Goal: Contribute content: Contribute content

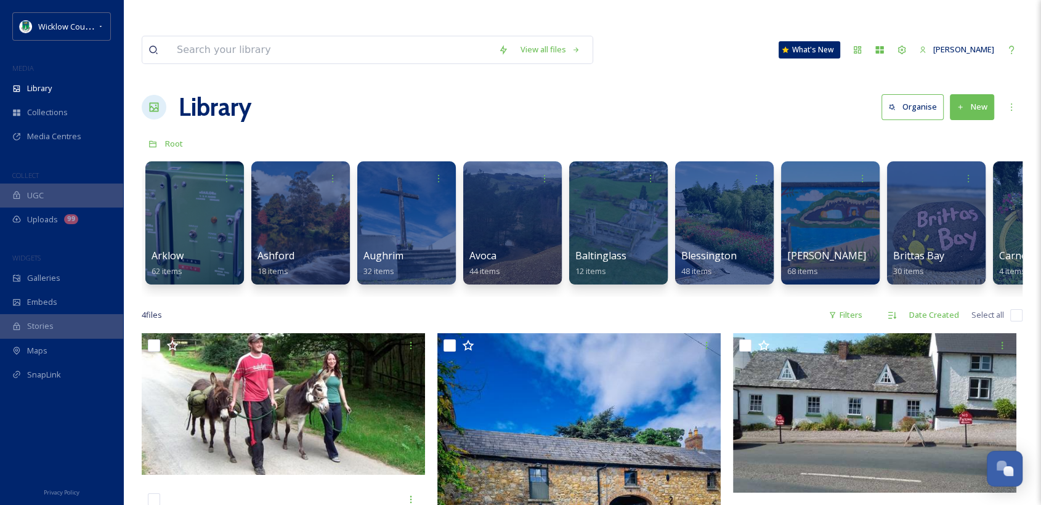
scroll to position [0, 770]
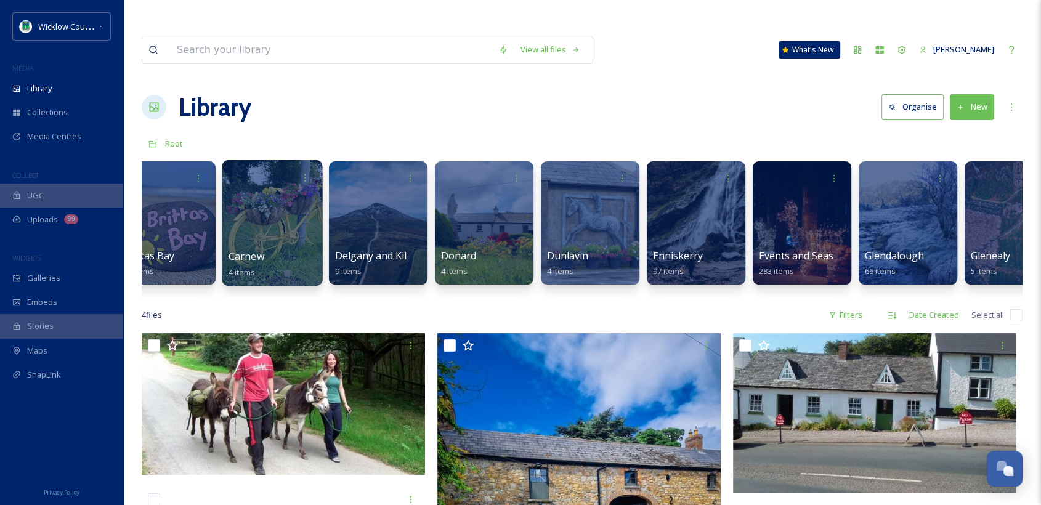
click at [243, 250] on span "Carnew" at bounding box center [247, 257] width 36 height 14
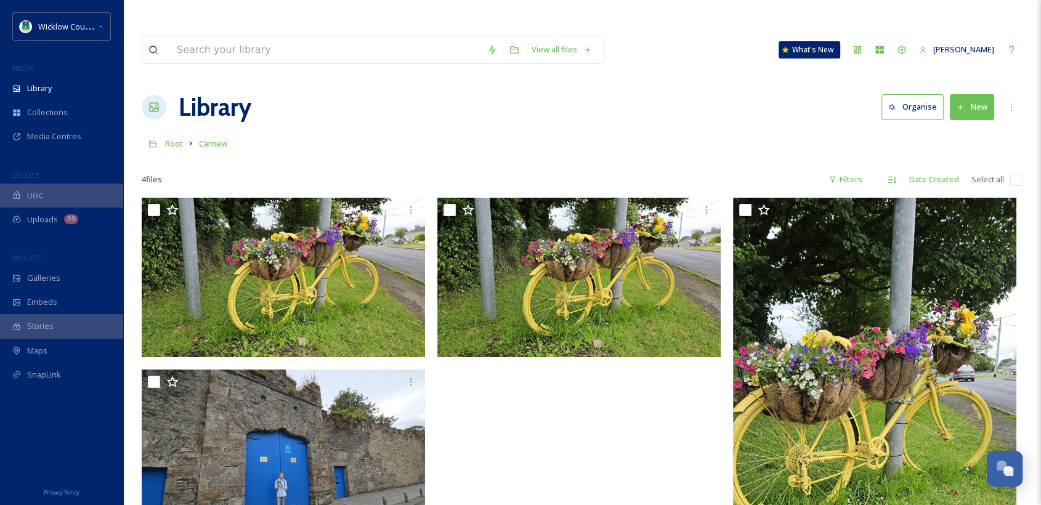
click at [972, 94] on button "New" at bounding box center [972, 106] width 44 height 25
click at [959, 130] on span "File Upload" at bounding box center [966, 136] width 41 height 12
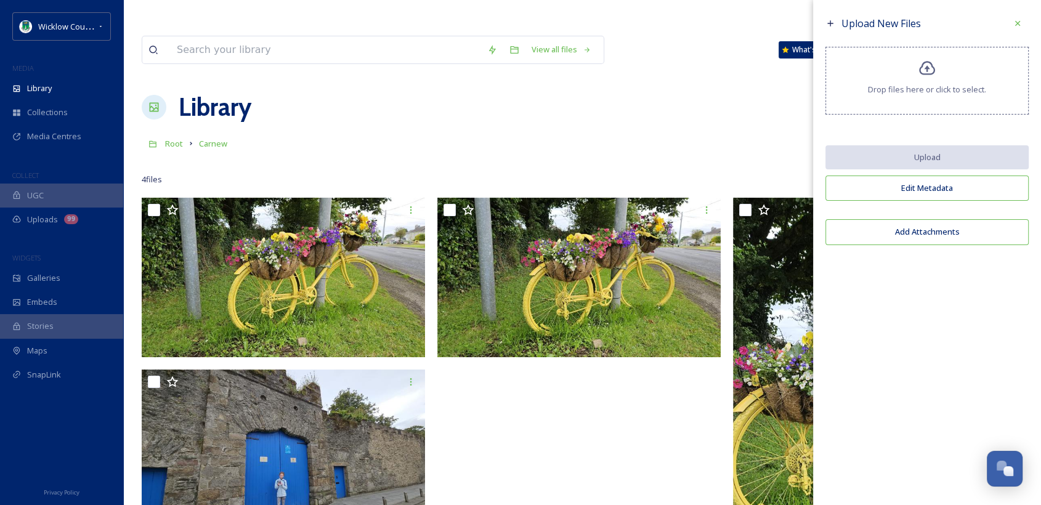
click at [927, 70] on icon at bounding box center [927, 68] width 16 height 14
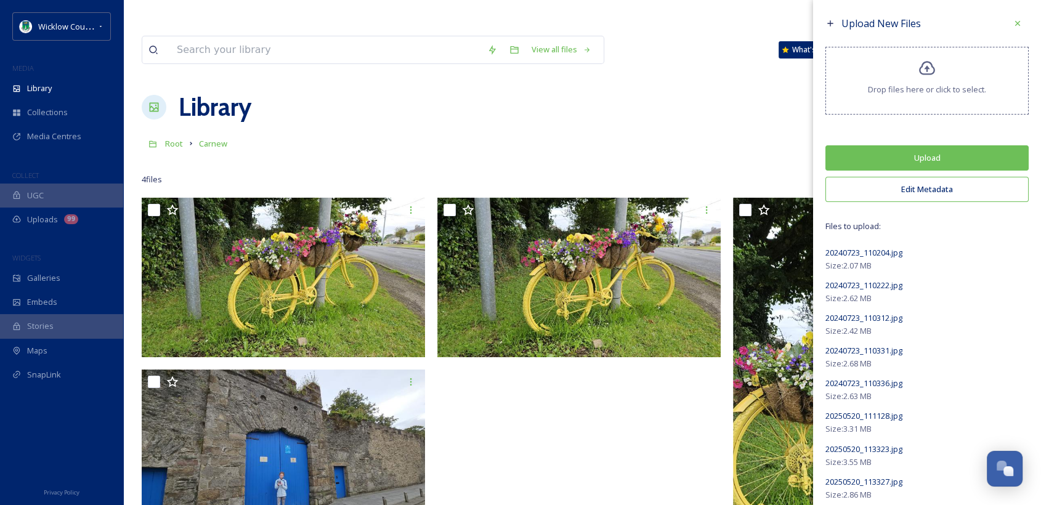
click at [908, 189] on button "Edit Metadata" at bounding box center [927, 189] width 203 height 25
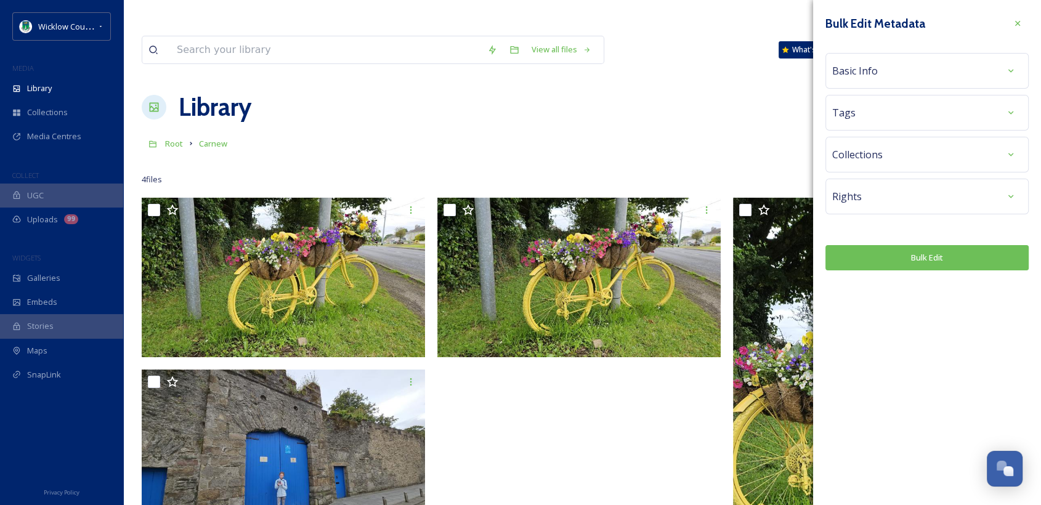
click at [891, 203] on div "Rights" at bounding box center [927, 196] width 190 height 22
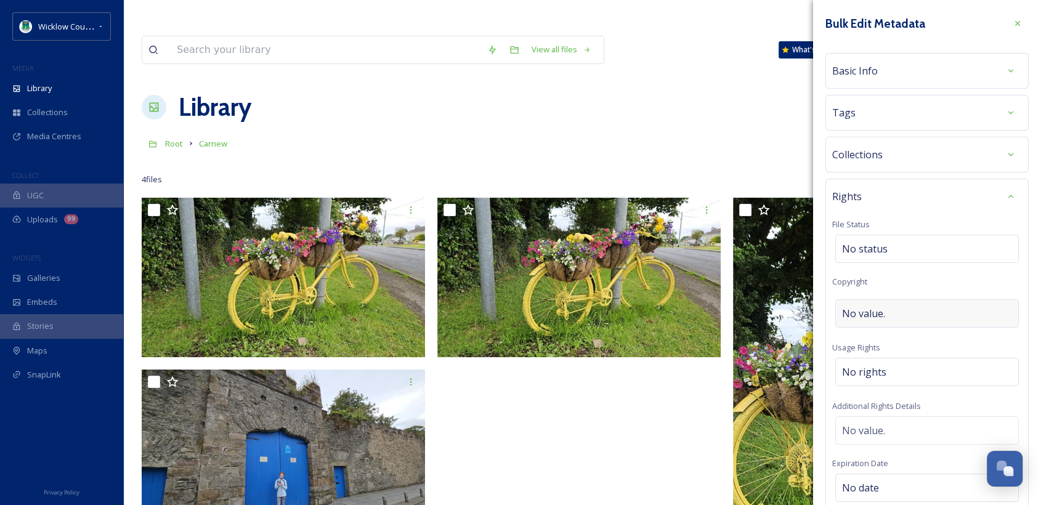
click at [879, 314] on span "No value." at bounding box center [863, 313] width 43 height 15
type input "Wicklow County Council"
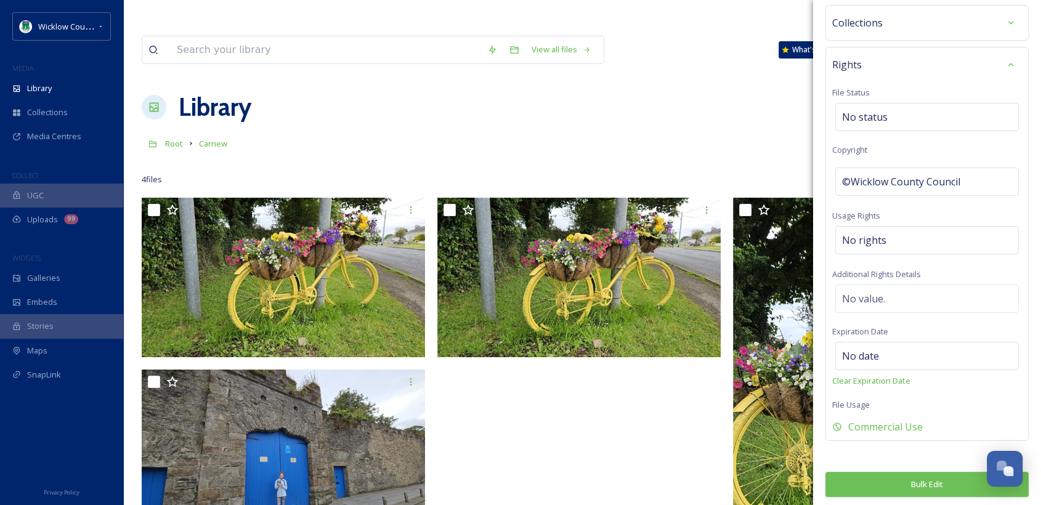
click at [913, 478] on button "Bulk Edit" at bounding box center [927, 484] width 203 height 25
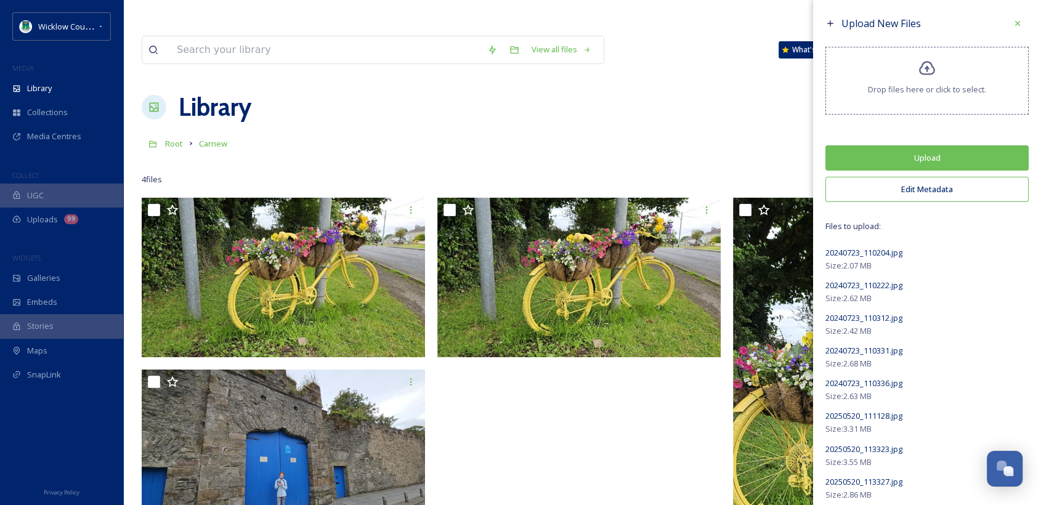
click at [922, 154] on button "Upload" at bounding box center [927, 157] width 203 height 25
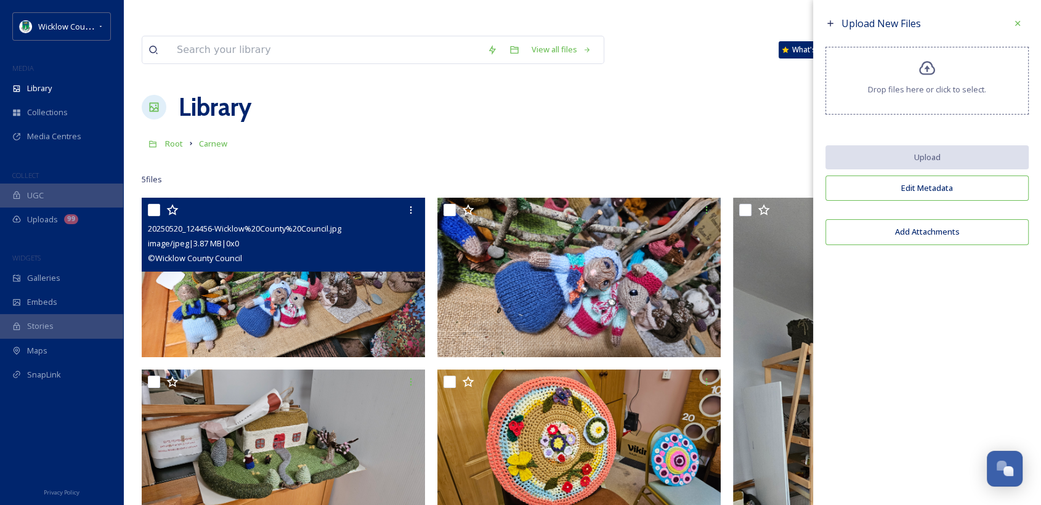
click at [153, 204] on input "checkbox" at bounding box center [154, 210] width 12 height 12
checkbox input "true"
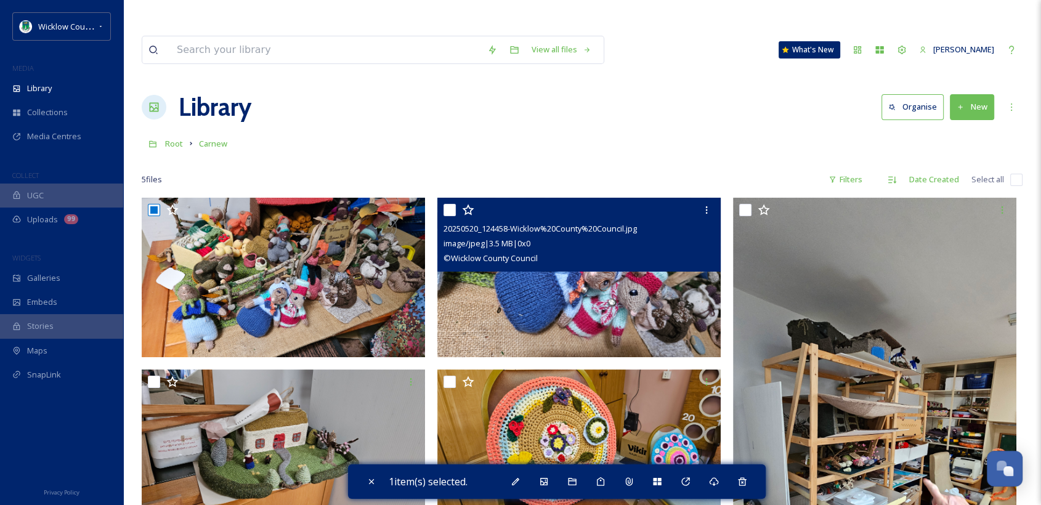
click at [447, 204] on input "checkbox" at bounding box center [450, 210] width 12 height 12
checkbox input "true"
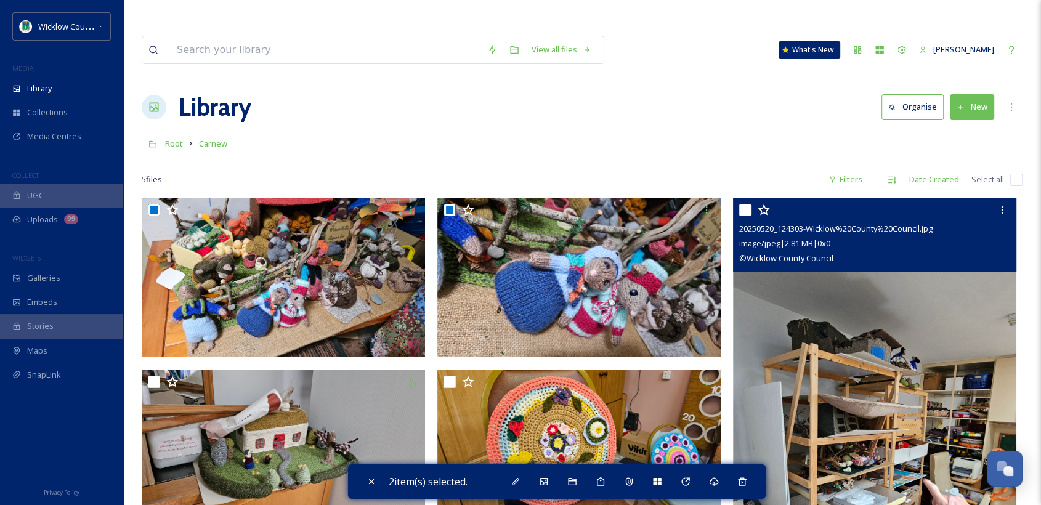
click at [744, 204] on input "checkbox" at bounding box center [745, 210] width 12 height 12
checkbox input "true"
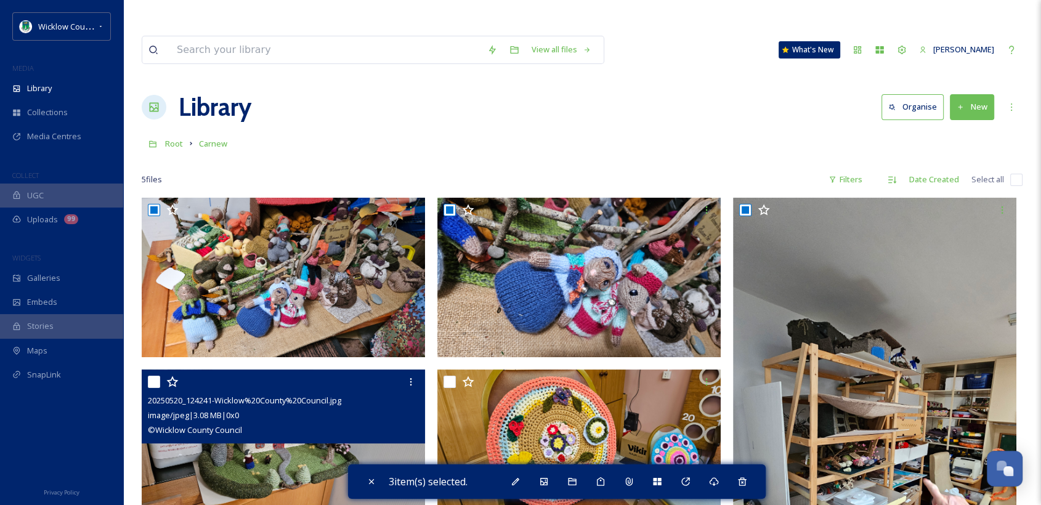
click at [152, 376] on input "checkbox" at bounding box center [154, 382] width 12 height 12
checkbox input "true"
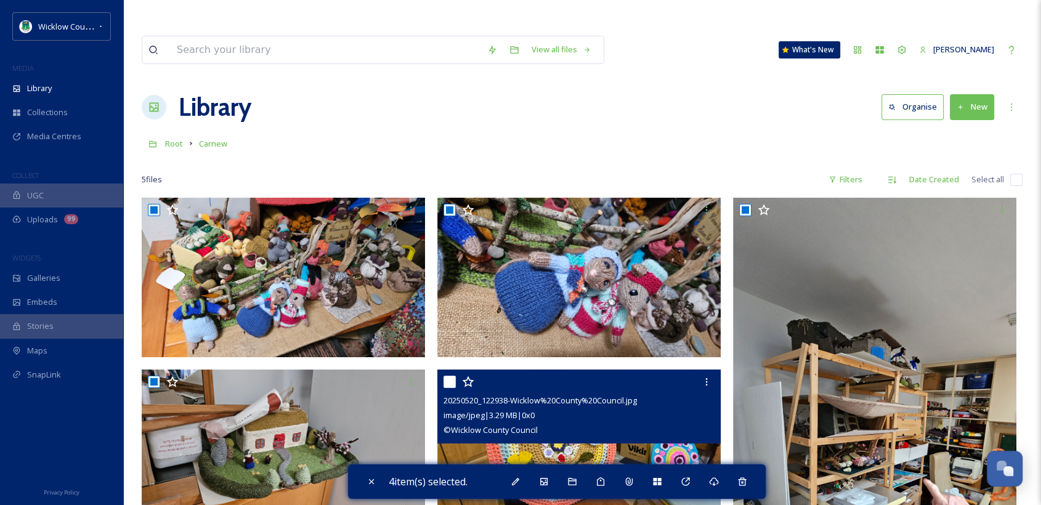
click at [451, 376] on input "checkbox" at bounding box center [450, 382] width 12 height 12
checkbox input "true"
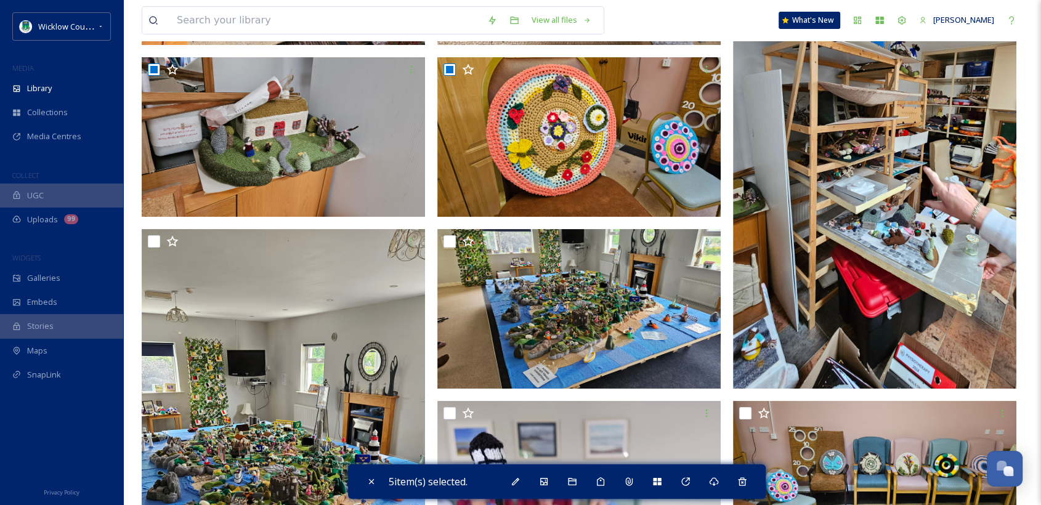
scroll to position [314, 0]
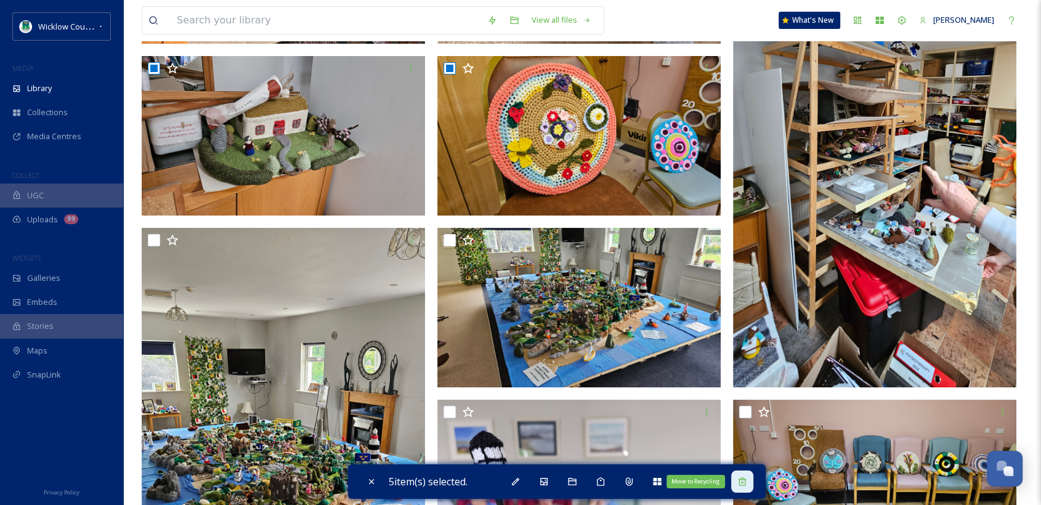
click at [746, 486] on div "Move to Recycling" at bounding box center [742, 482] width 22 height 22
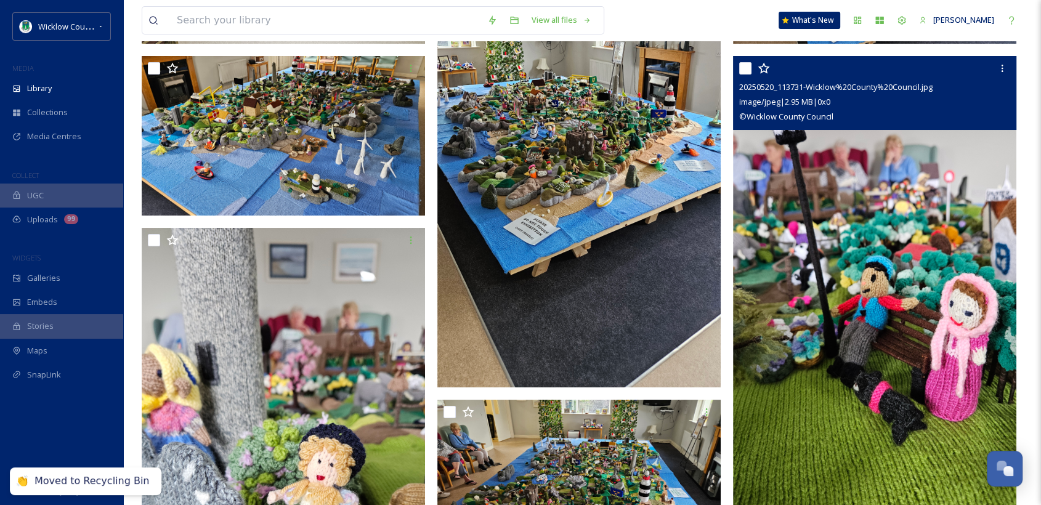
scroll to position [0, 0]
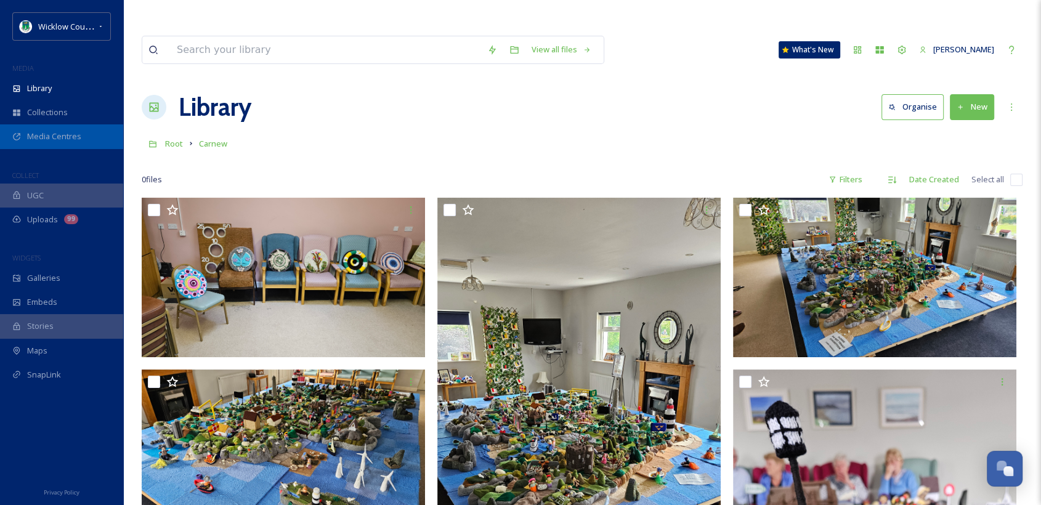
click at [47, 141] on span "Media Centres" at bounding box center [54, 137] width 54 height 12
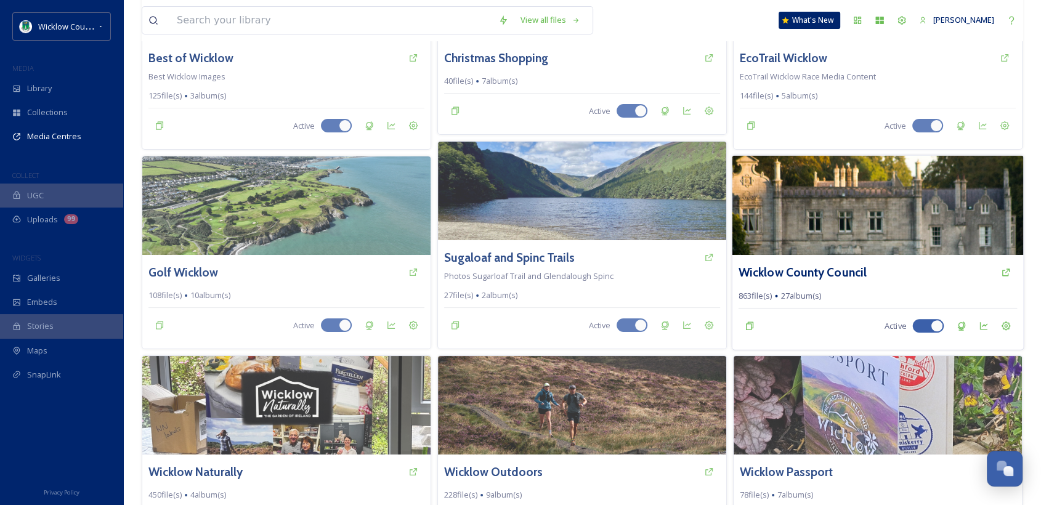
scroll to position [217, 0]
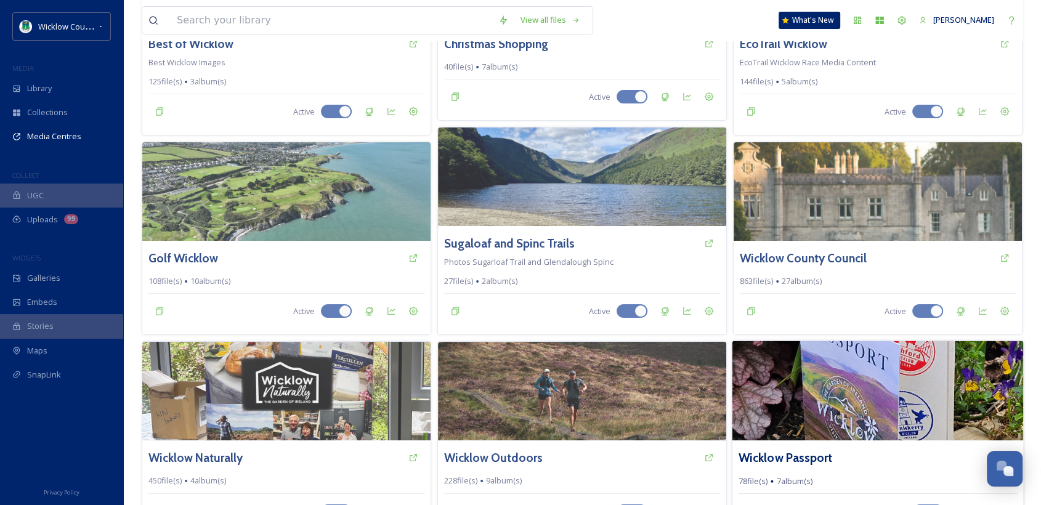
click at [831, 378] on img at bounding box center [878, 391] width 291 height 100
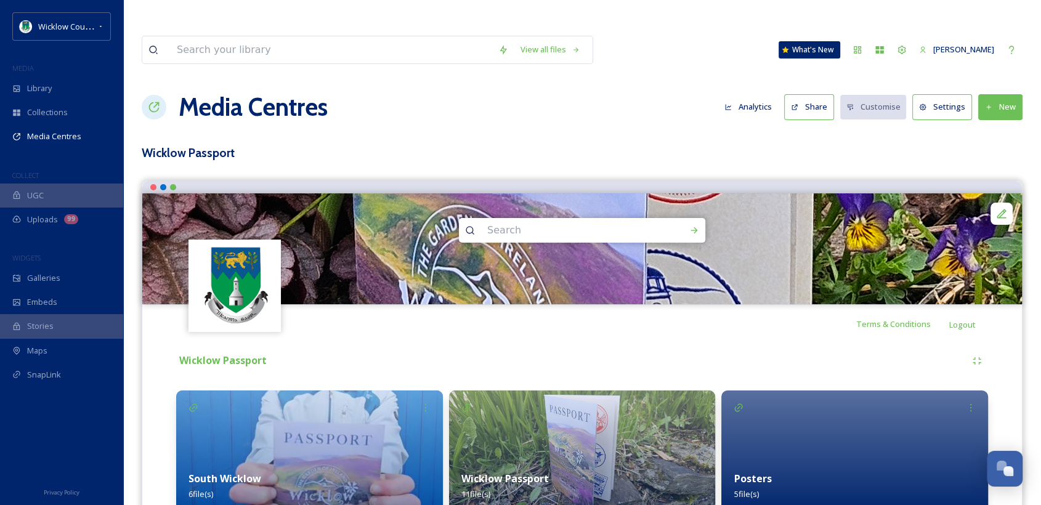
click at [996, 94] on button "New" at bounding box center [1001, 106] width 44 height 25
drag, startPoint x: 983, startPoint y: 107, endPoint x: 984, endPoint y: 135, distance: 28.4
click at [984, 135] on div "Add Files Add Album" at bounding box center [996, 147] width 54 height 49
click at [984, 154] on span "Add Album" at bounding box center [996, 160] width 40 height 12
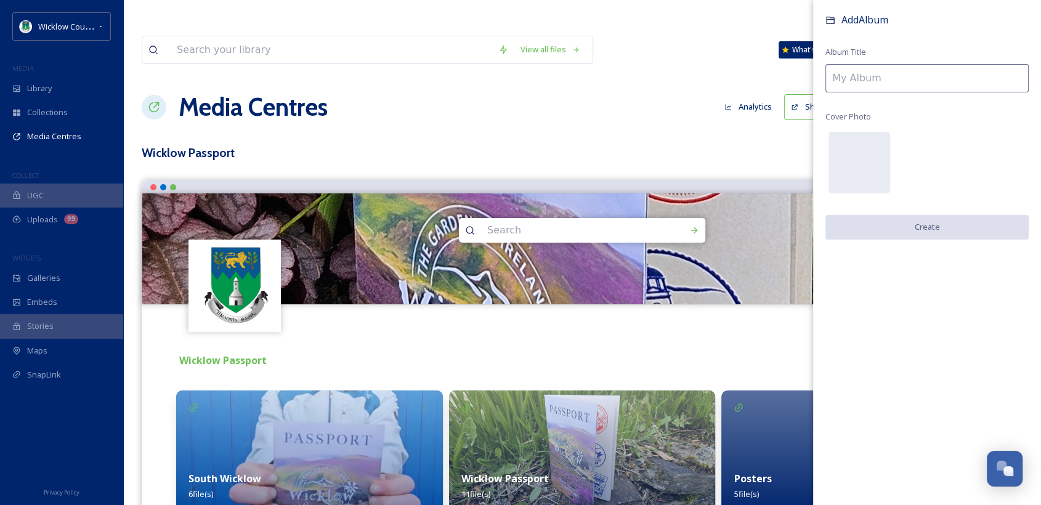
click at [860, 74] on input at bounding box center [927, 78] width 203 height 28
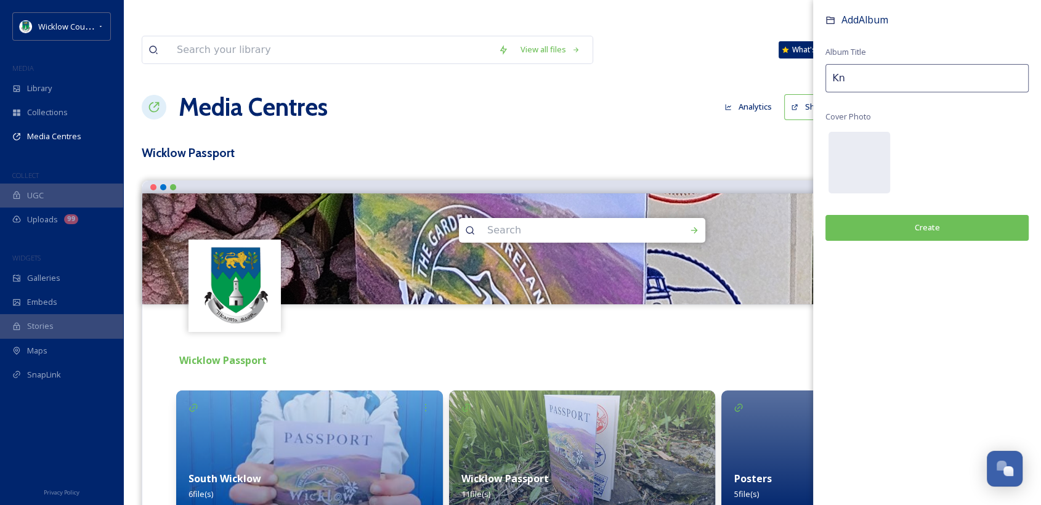
type input "K"
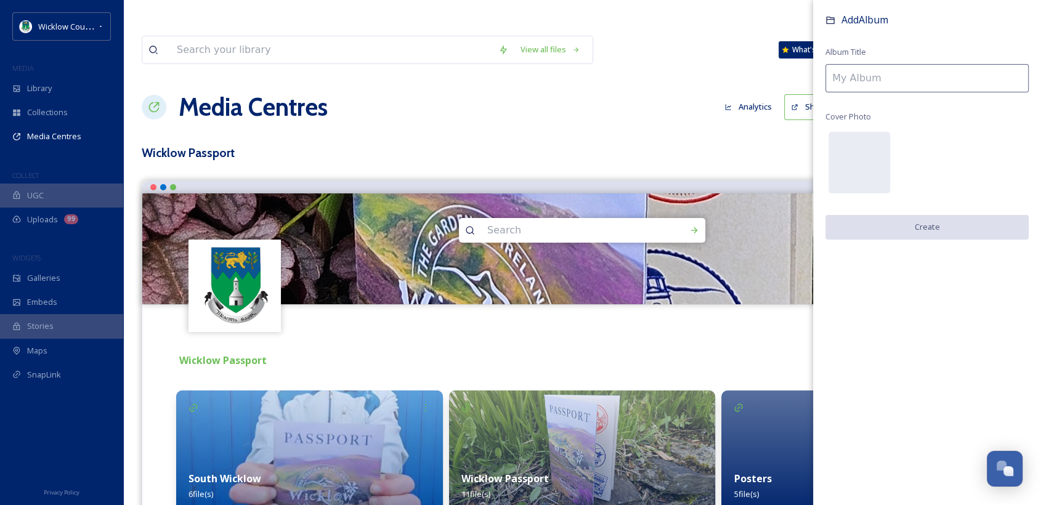
click at [722, 103] on div "View all files What's New [PERSON_NAME] Media Centres Analytics Share Customise…" at bounding box center [582, 426] width 918 height 793
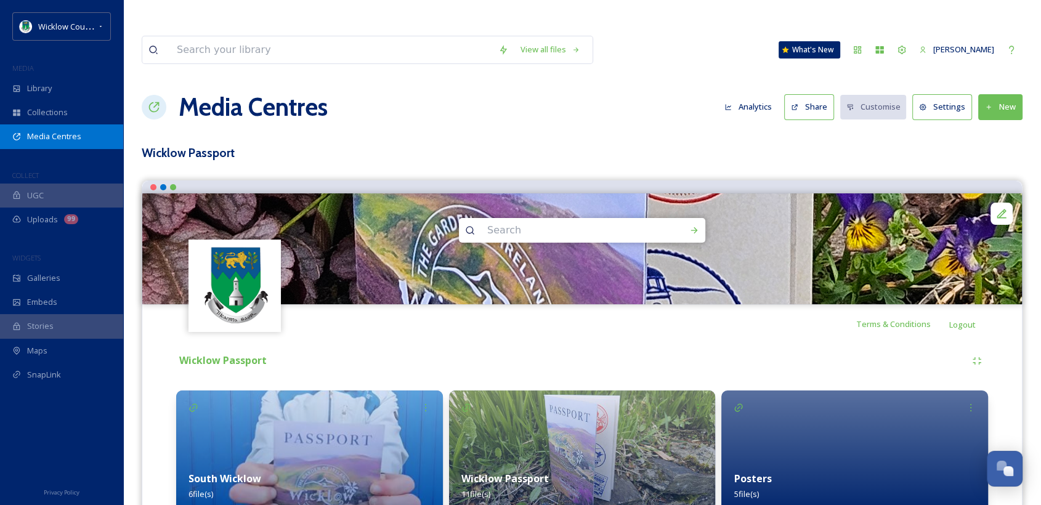
click at [47, 134] on span "Media Centres" at bounding box center [54, 137] width 54 height 12
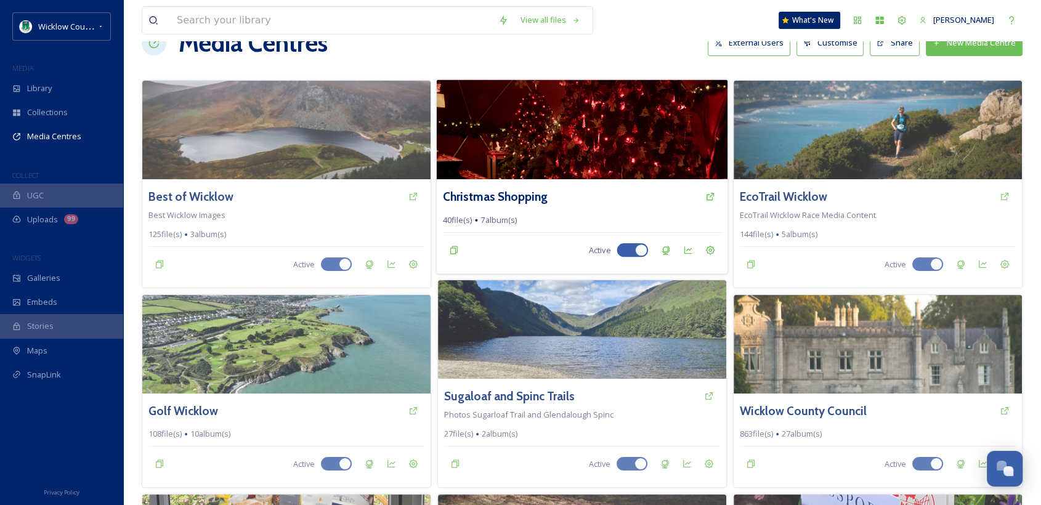
scroll to position [112, 0]
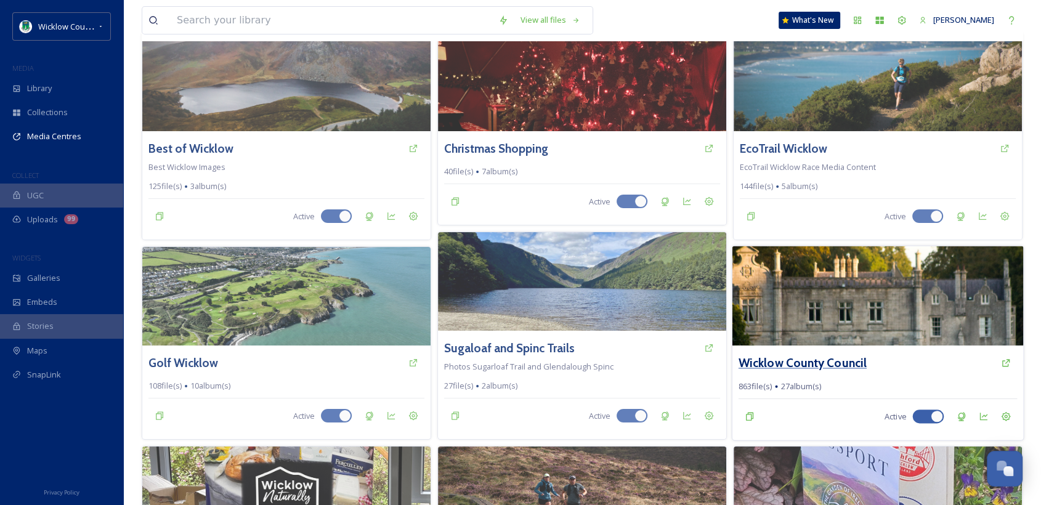
click at [788, 354] on h3 "Wicklow County Council" at bounding box center [803, 363] width 128 height 18
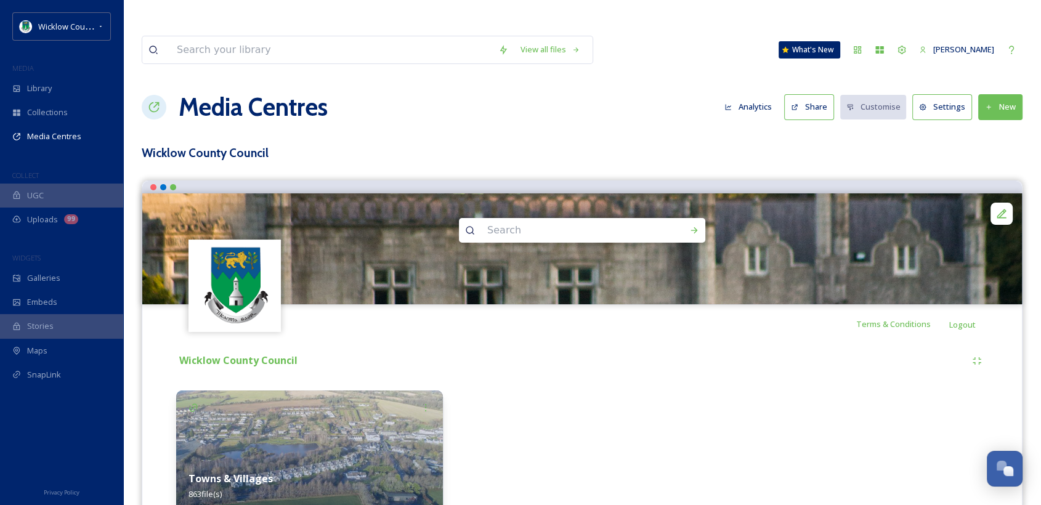
scroll to position [29, 0]
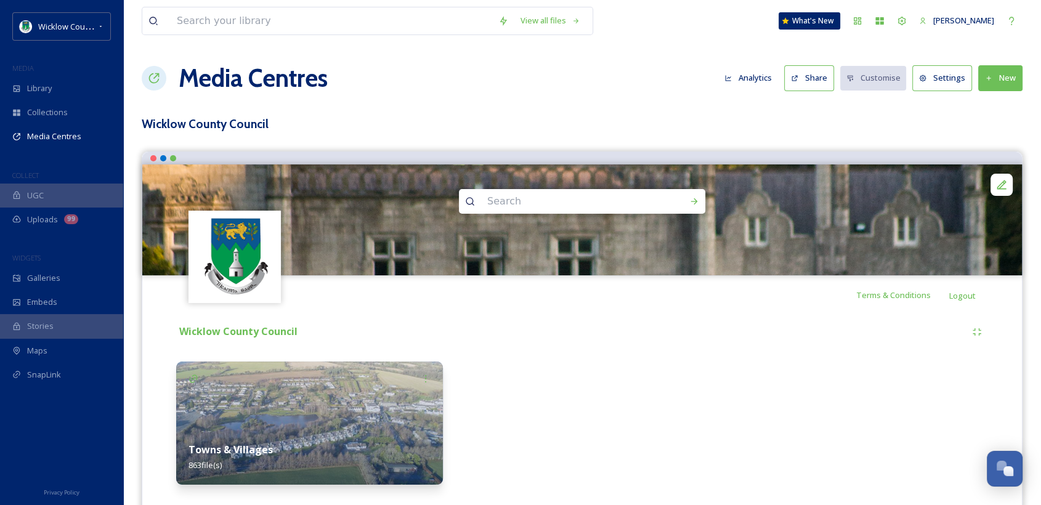
click at [246, 443] on strong "Towns & Villages" at bounding box center [231, 450] width 84 height 14
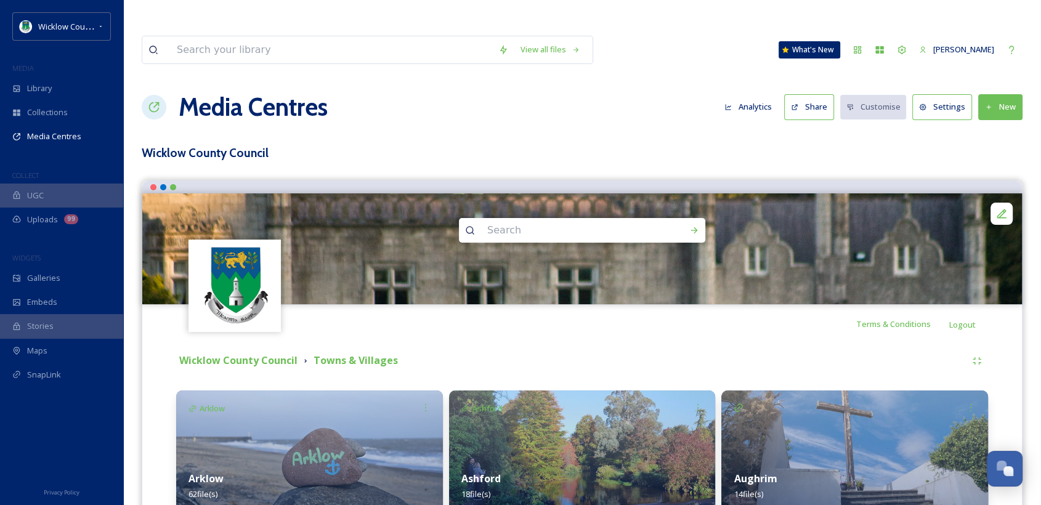
click at [998, 94] on button "New" at bounding box center [1001, 106] width 44 height 25
click at [987, 154] on span "Add Album" at bounding box center [996, 160] width 40 height 12
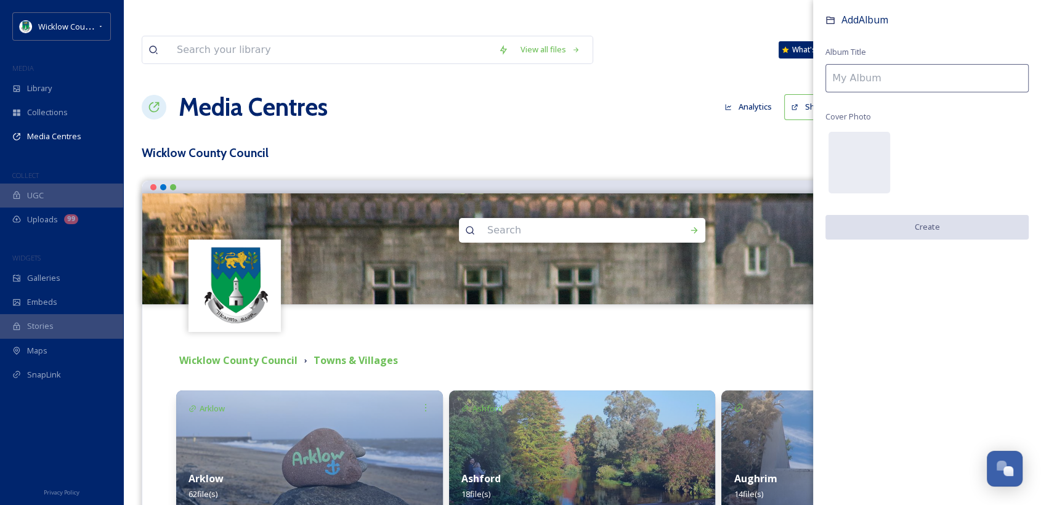
click at [903, 84] on input at bounding box center [927, 78] width 203 height 28
type input "c"
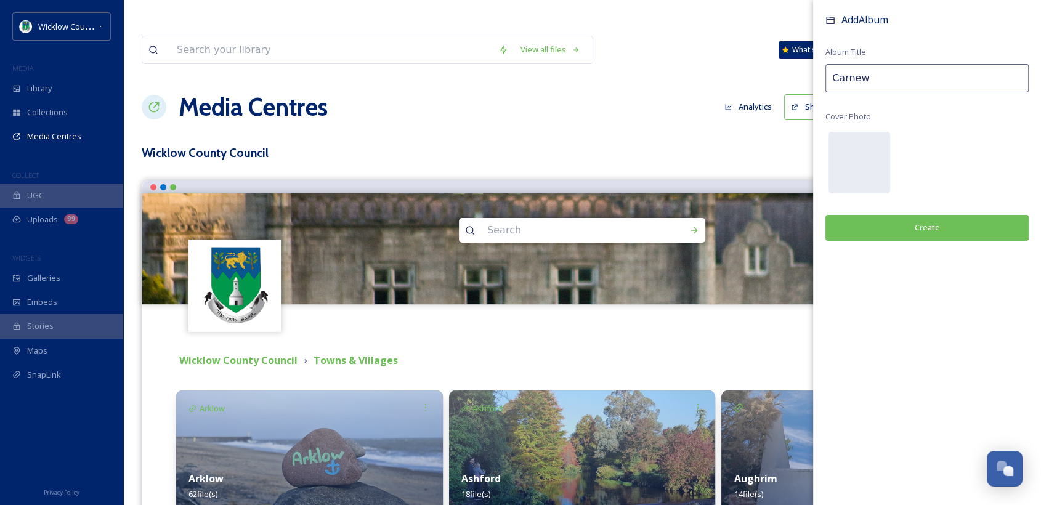
type input "Carnew"
click at [919, 232] on button "Create" at bounding box center [927, 227] width 203 height 25
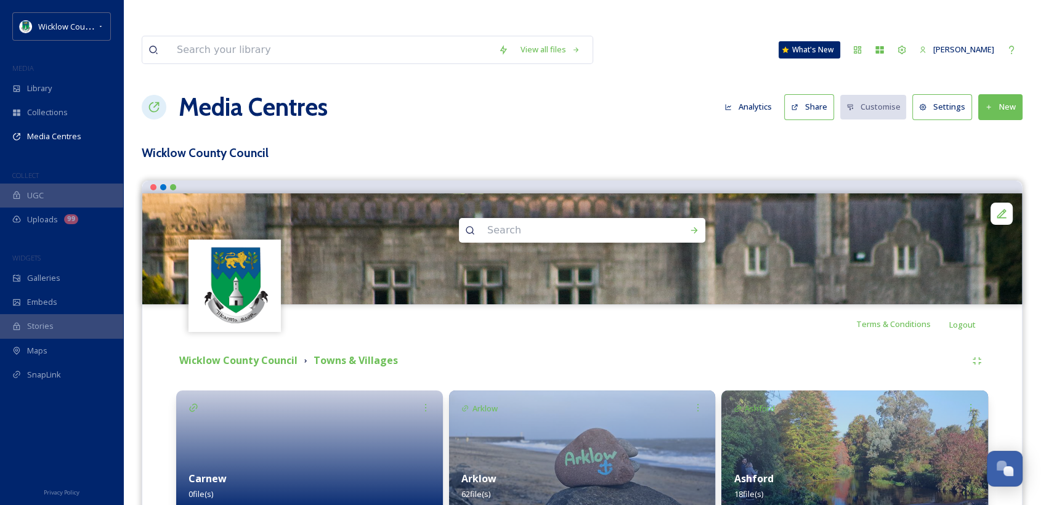
click at [205, 472] on strong "Carnew" at bounding box center [208, 479] width 38 height 14
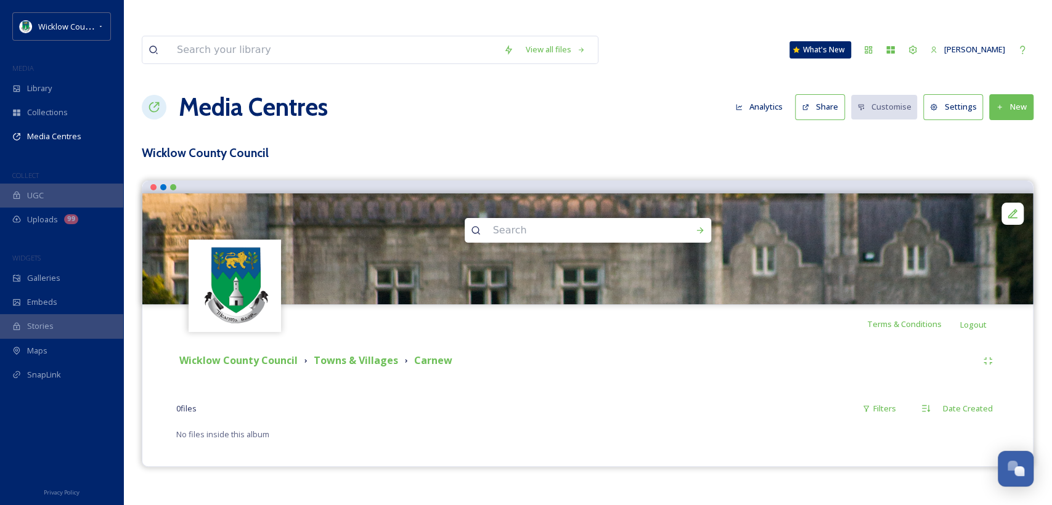
click at [1019, 94] on button "New" at bounding box center [1011, 106] width 44 height 25
click at [1004, 148] on div "Add Album" at bounding box center [1006, 160] width 52 height 24
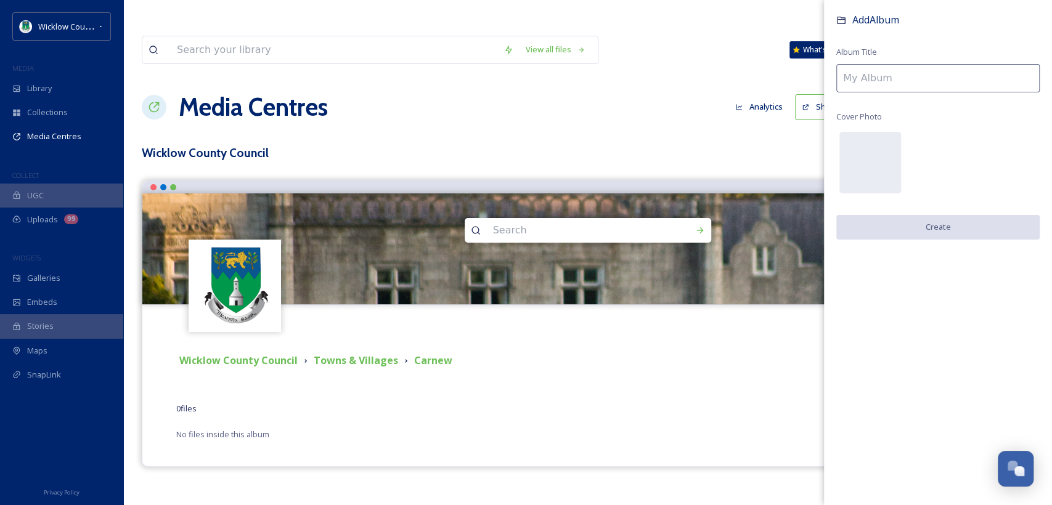
click at [800, 38] on div "View all files What's New [PERSON_NAME]" at bounding box center [588, 50] width 892 height 41
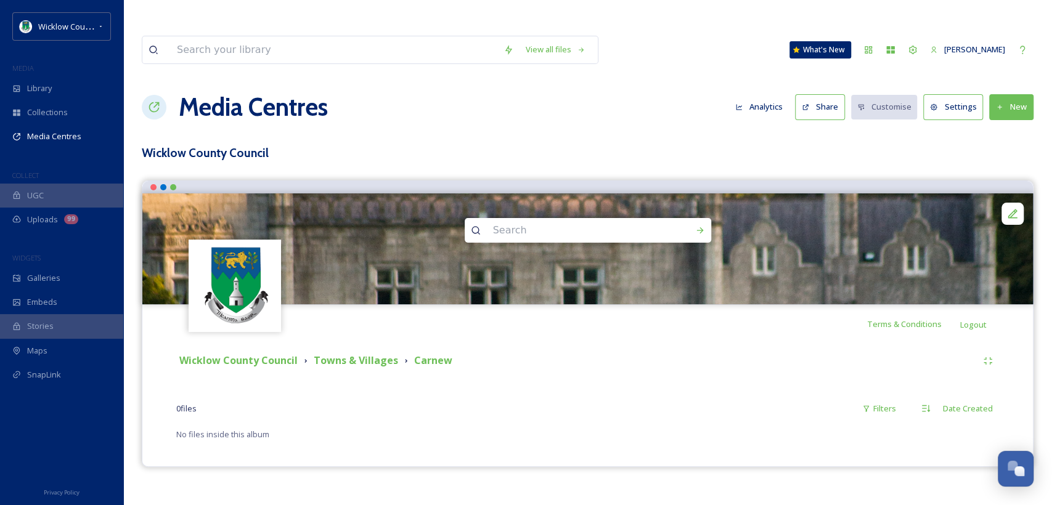
click at [1003, 104] on icon at bounding box center [1000, 108] width 8 height 8
click at [1001, 130] on span "Add Files" at bounding box center [1003, 136] width 33 height 12
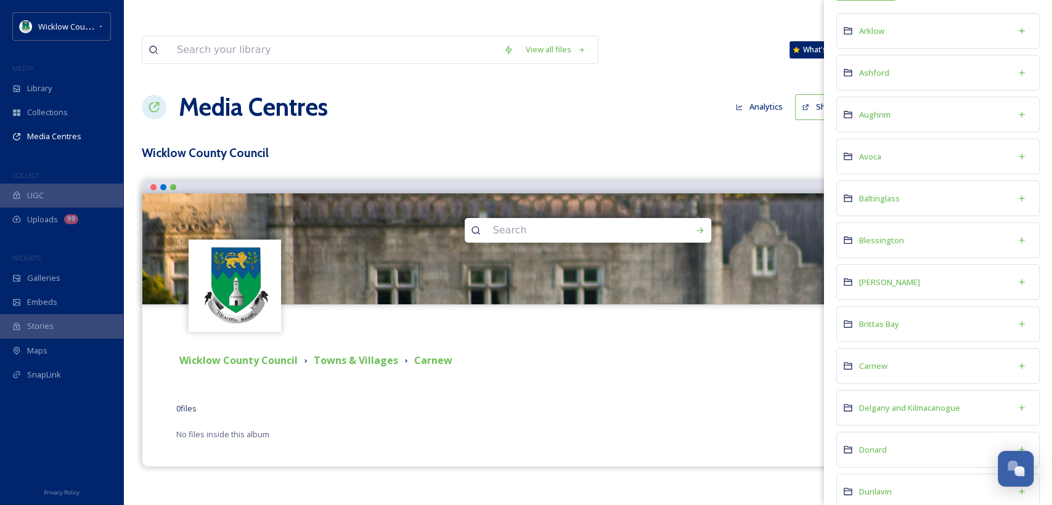
scroll to position [100, 0]
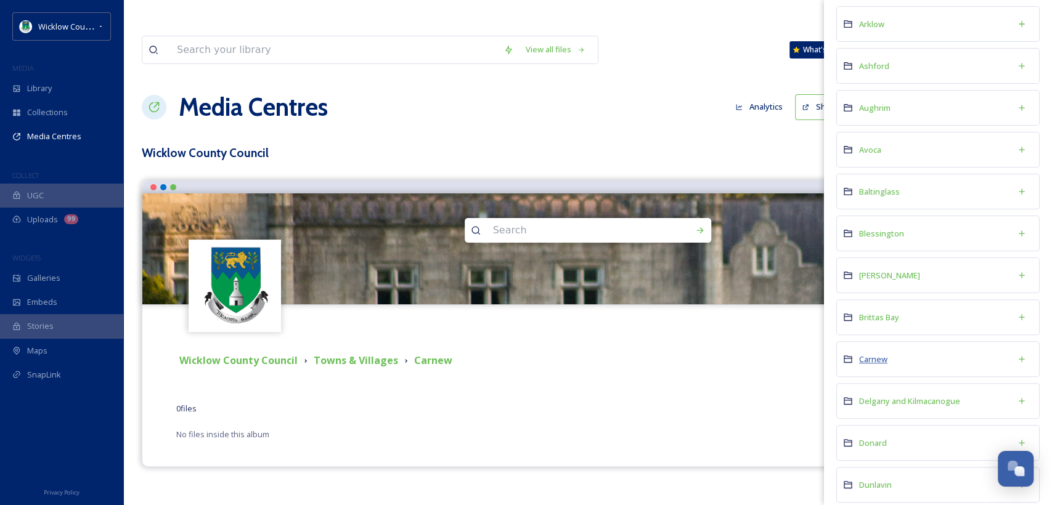
click at [873, 359] on span "Carnew" at bounding box center [873, 359] width 28 height 11
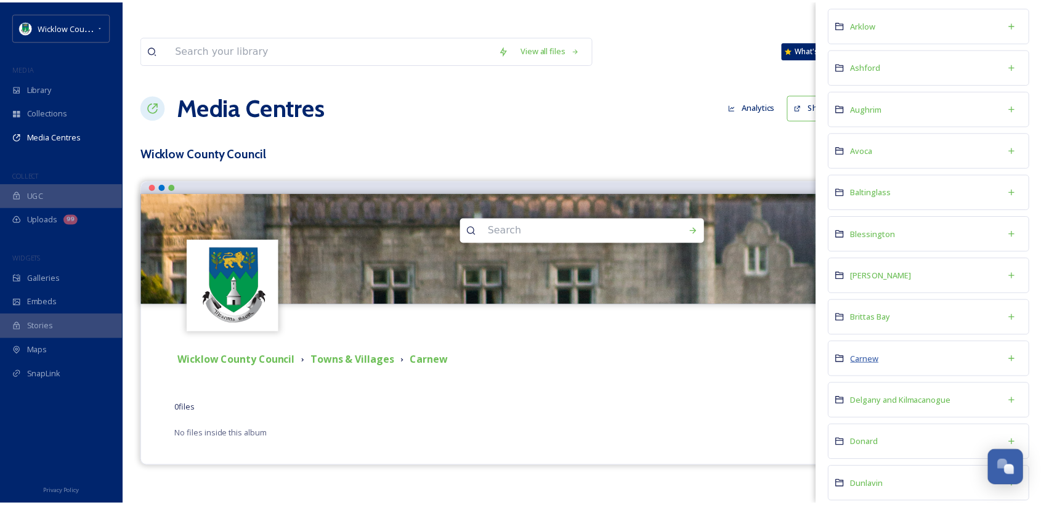
scroll to position [0, 0]
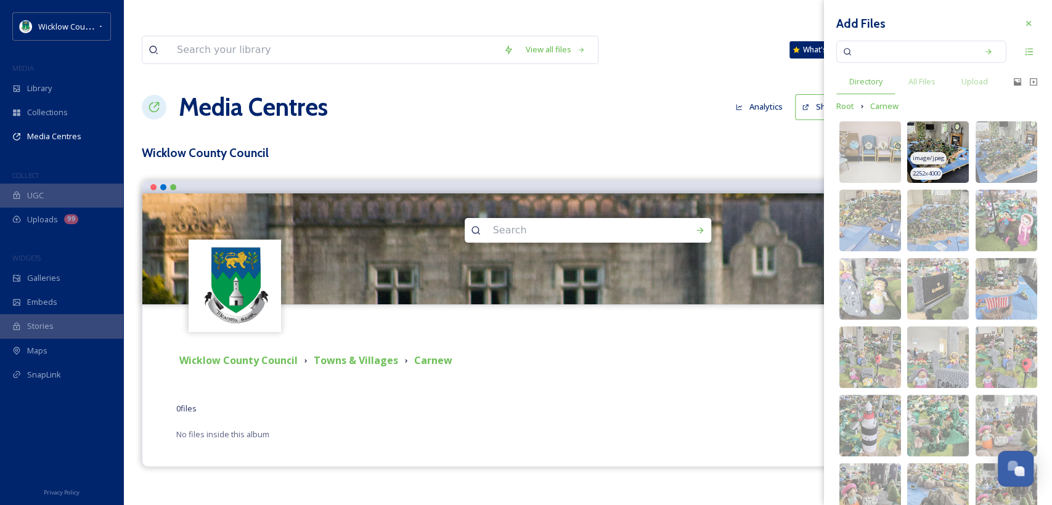
click at [926, 168] on div "2252 x 4000" at bounding box center [925, 174] width 31 height 13
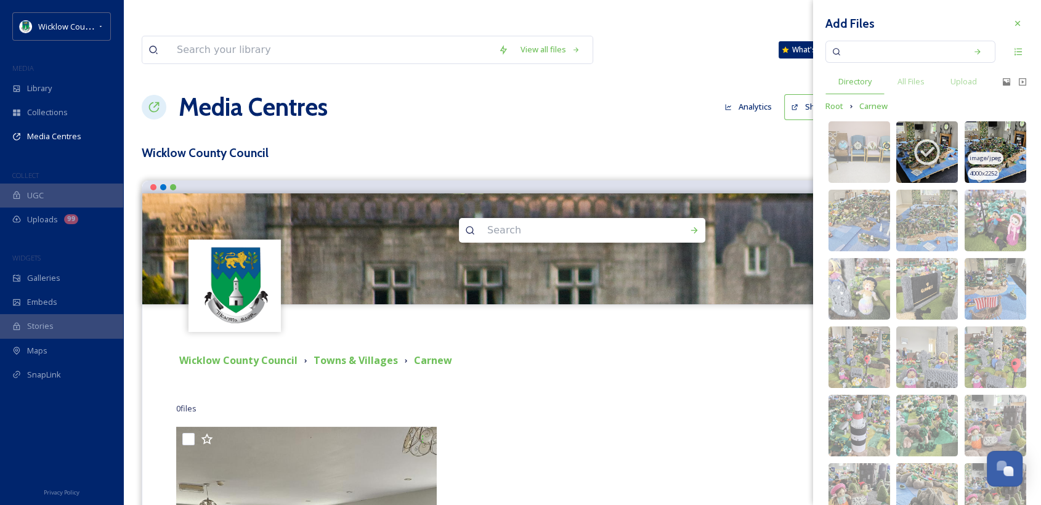
click at [980, 163] on div "image/jpeg" at bounding box center [986, 158] width 36 height 13
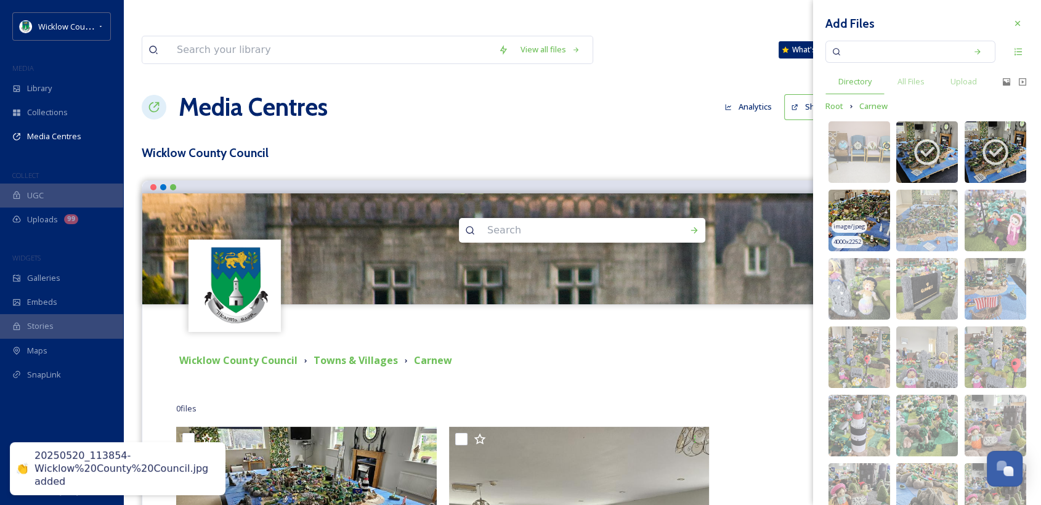
click at [853, 213] on img at bounding box center [860, 221] width 62 height 62
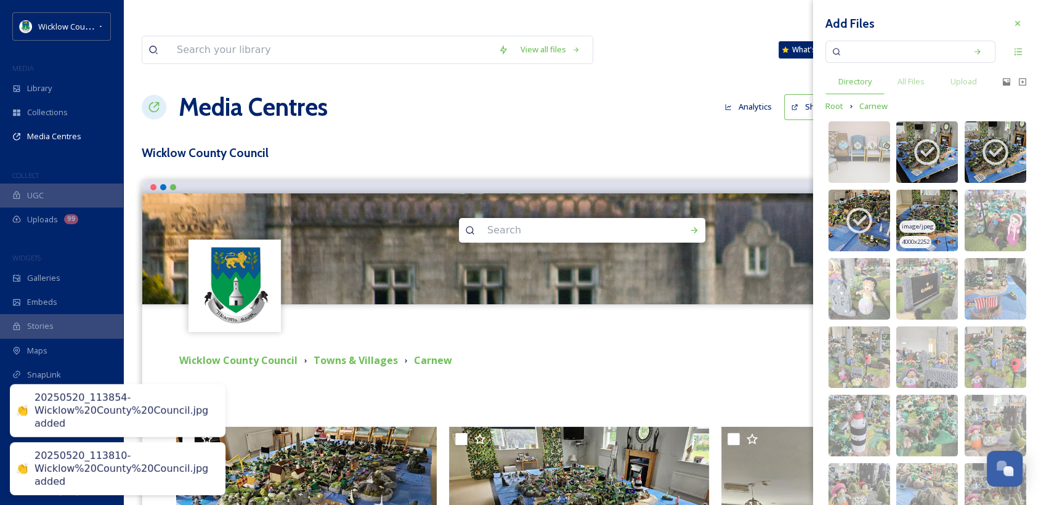
click at [919, 218] on img at bounding box center [928, 221] width 62 height 62
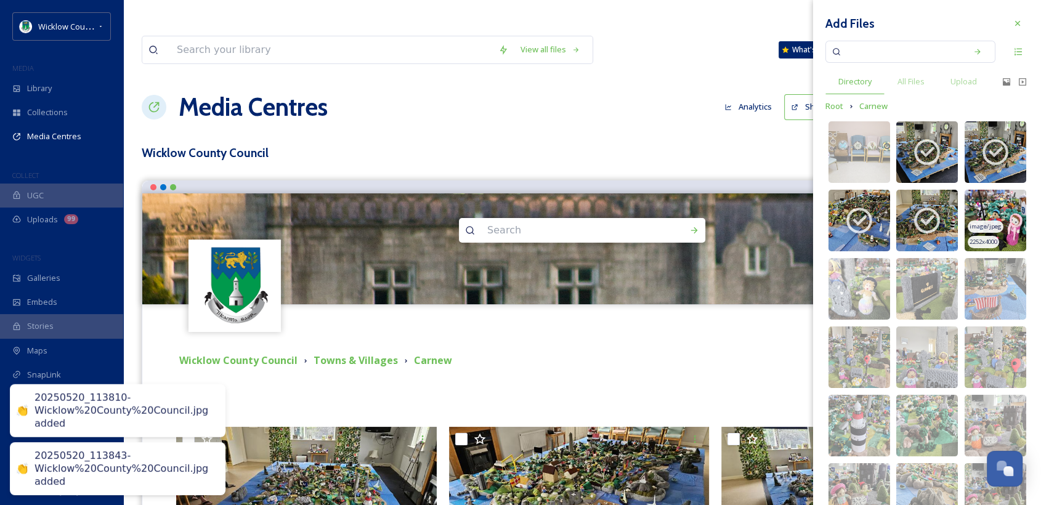
click at [991, 215] on img at bounding box center [996, 221] width 62 height 62
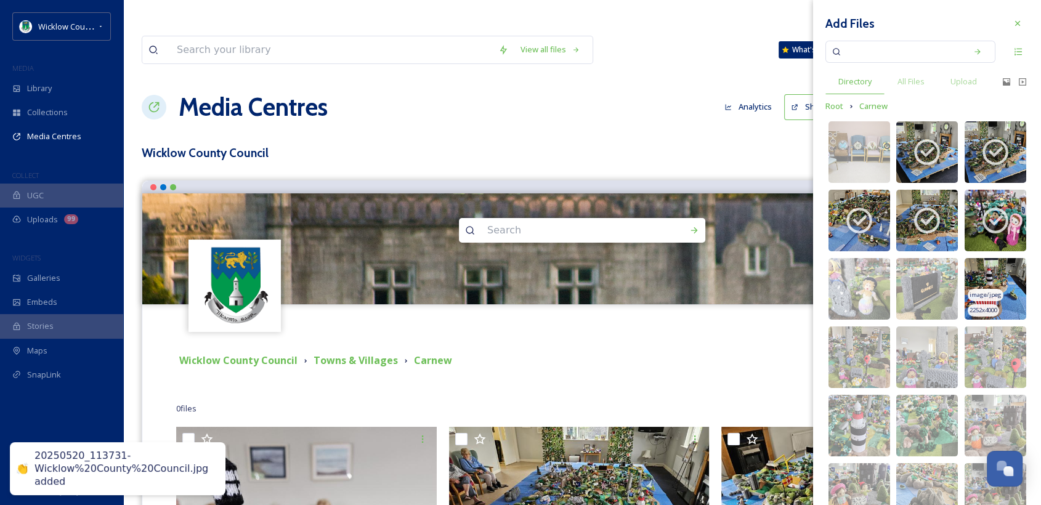
click at [988, 285] on img at bounding box center [996, 289] width 62 height 62
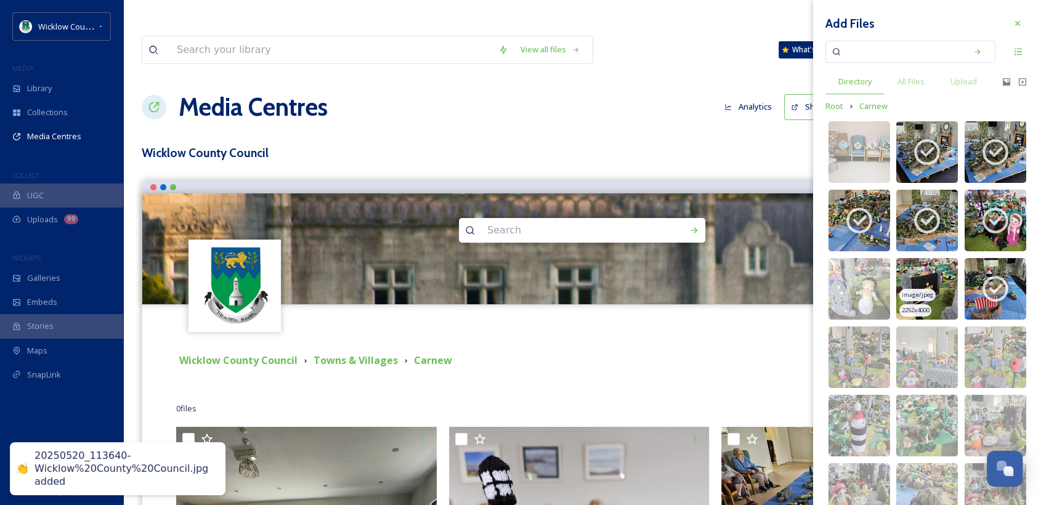
click at [910, 293] on span "image/jpeg" at bounding box center [918, 295] width 32 height 9
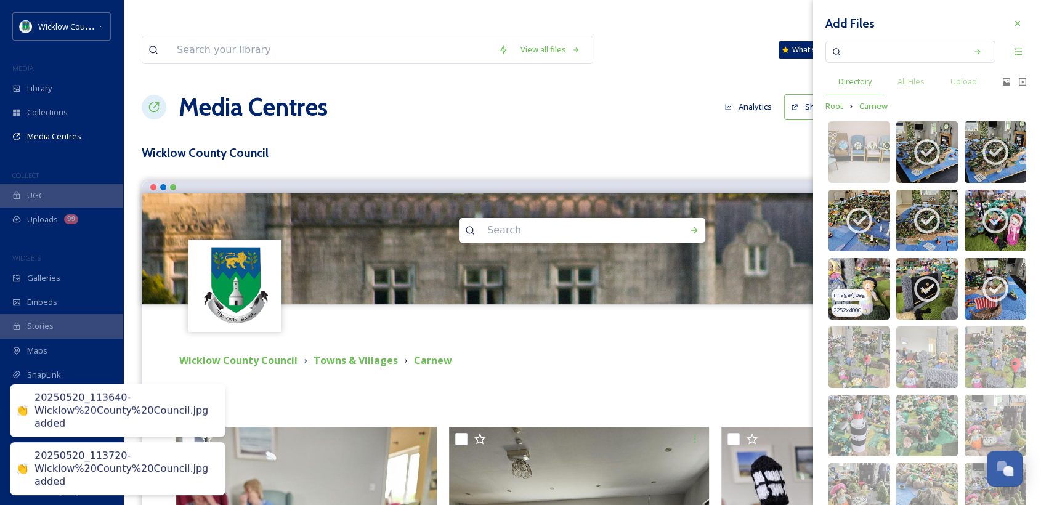
click at [862, 292] on span "image/jpeg" at bounding box center [850, 295] width 32 height 9
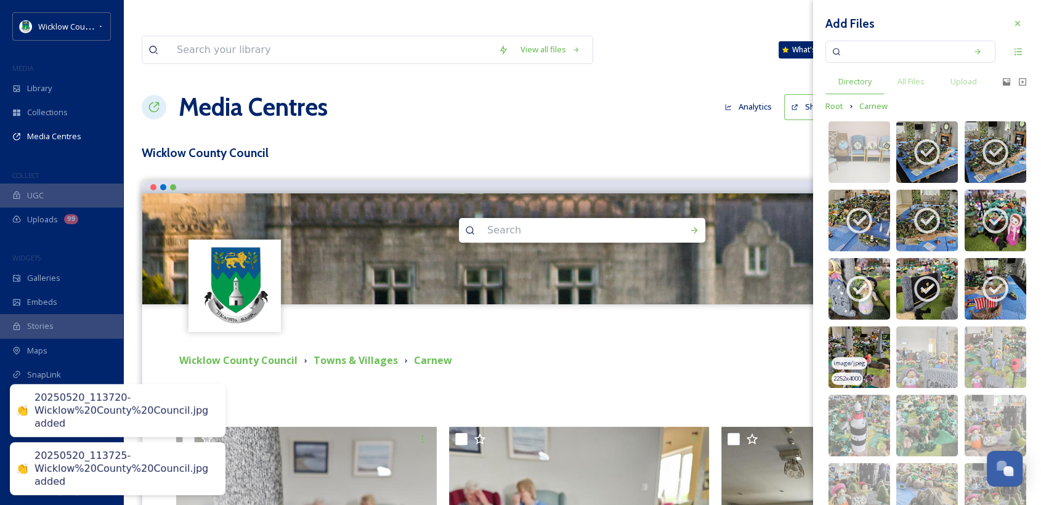
click at [861, 364] on span "image/jpeg" at bounding box center [850, 363] width 32 height 9
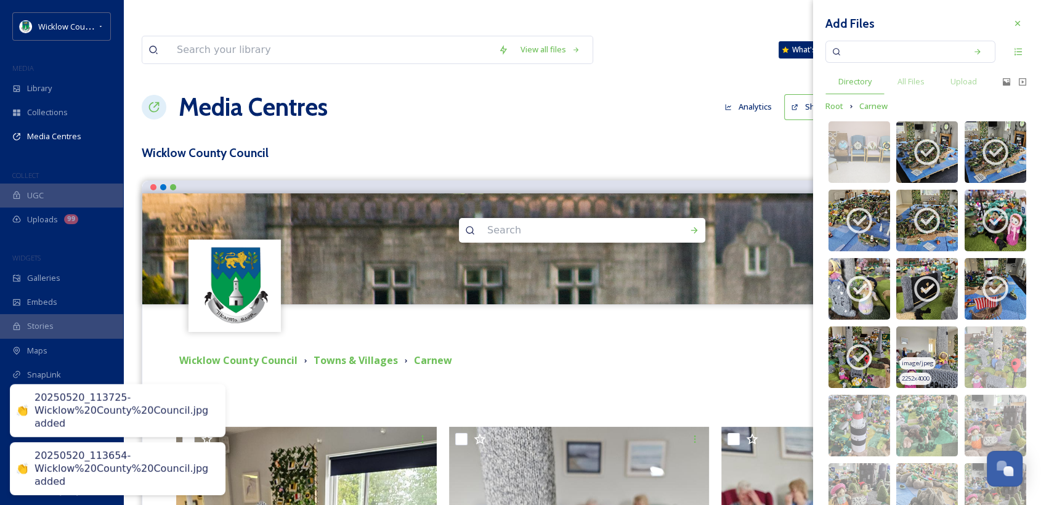
click at [921, 364] on span "image/jpeg" at bounding box center [918, 363] width 32 height 9
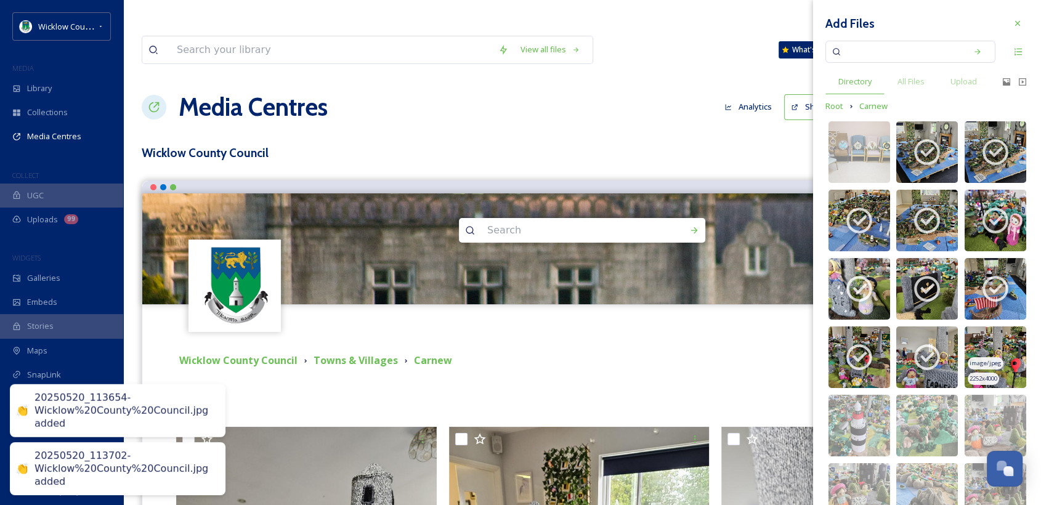
click at [991, 350] on img at bounding box center [996, 358] width 62 height 62
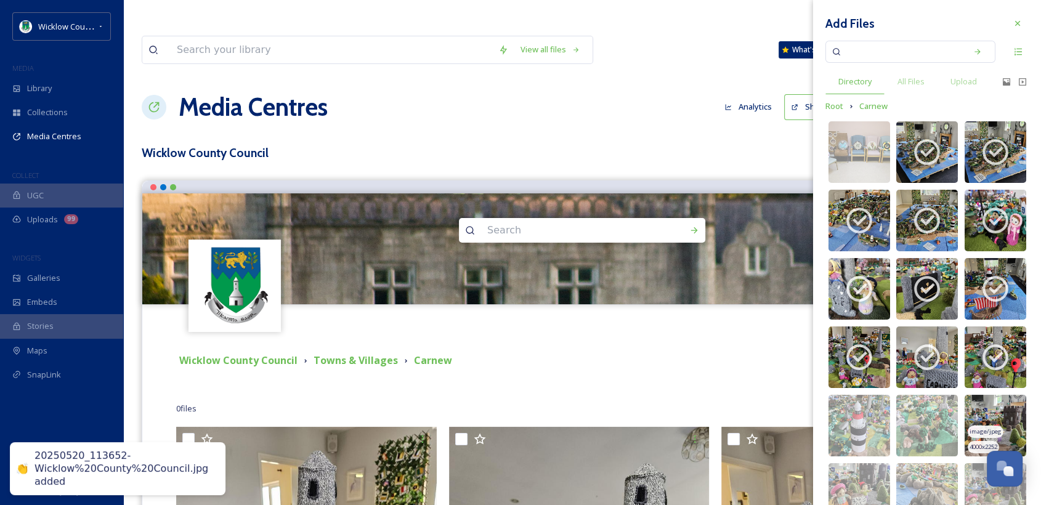
click at [985, 415] on img at bounding box center [996, 426] width 62 height 62
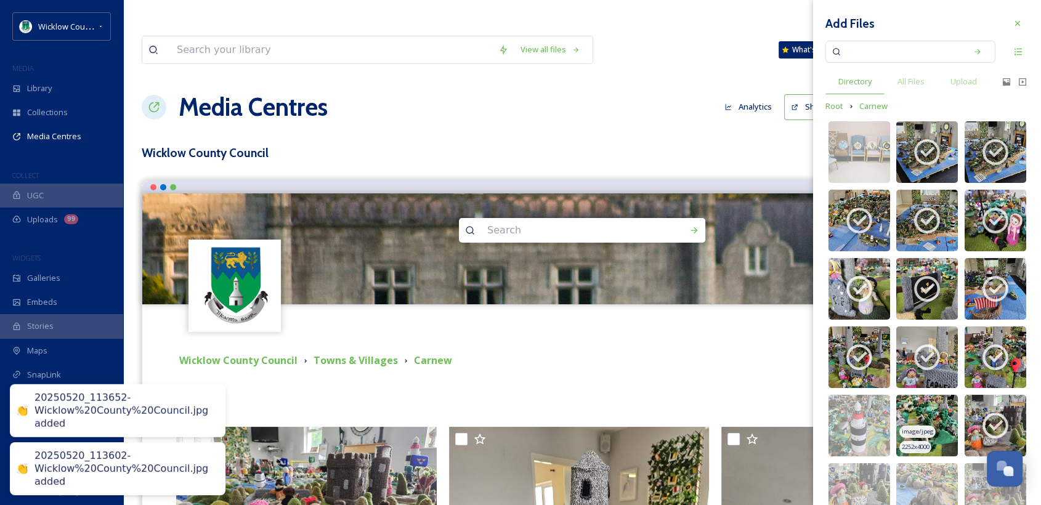
click at [917, 417] on img at bounding box center [928, 426] width 62 height 62
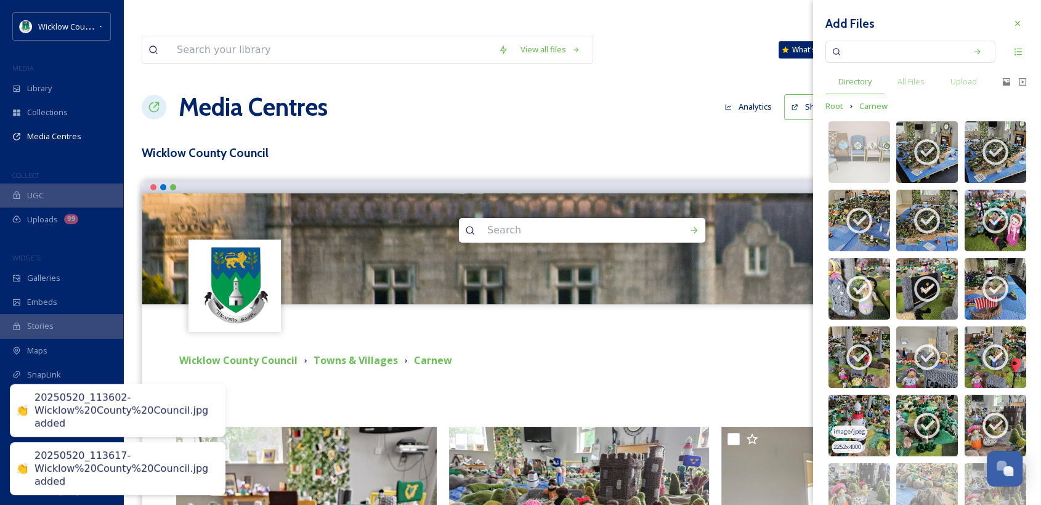
click at [869, 418] on img at bounding box center [860, 426] width 62 height 62
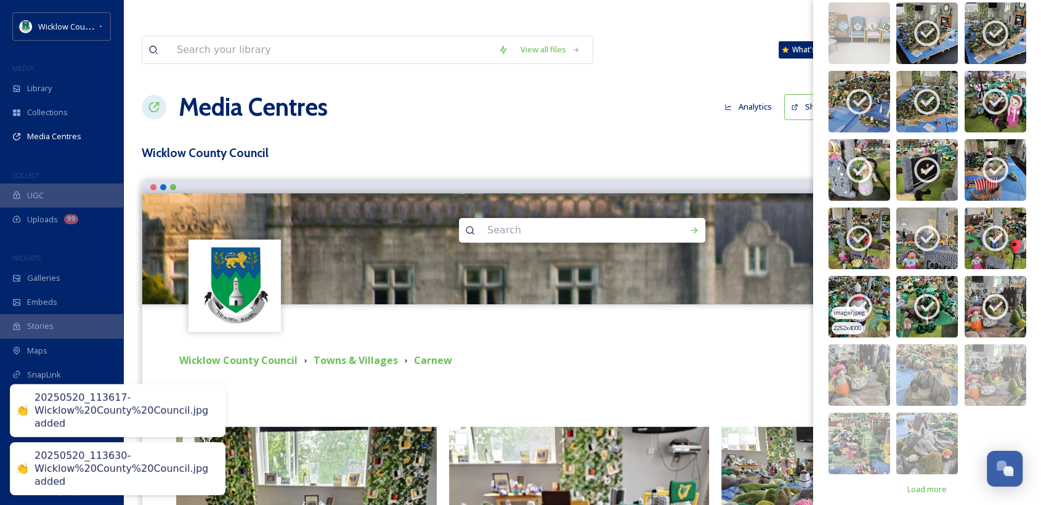
scroll to position [128, 0]
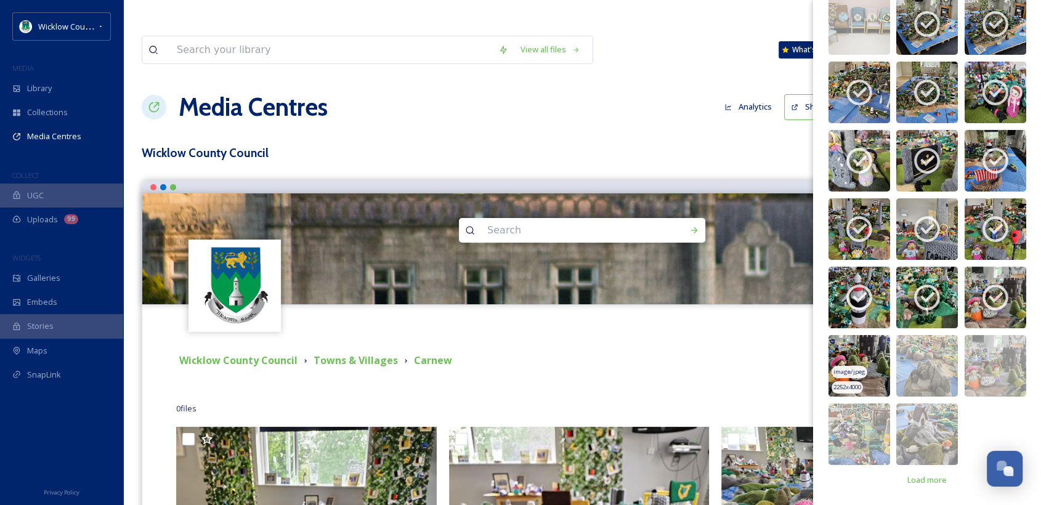
click at [869, 376] on img at bounding box center [860, 366] width 62 height 62
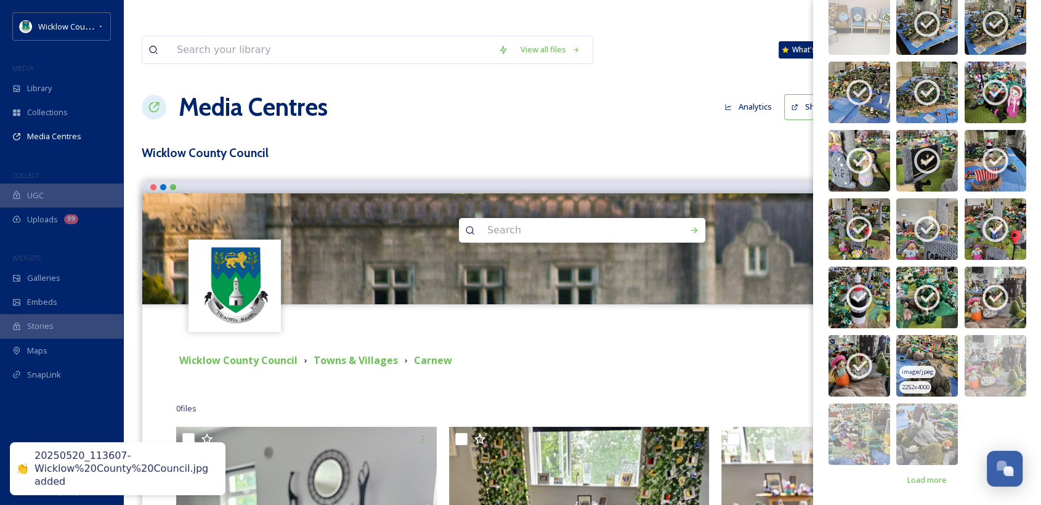
click at [928, 370] on span "image/jpeg" at bounding box center [918, 372] width 32 height 9
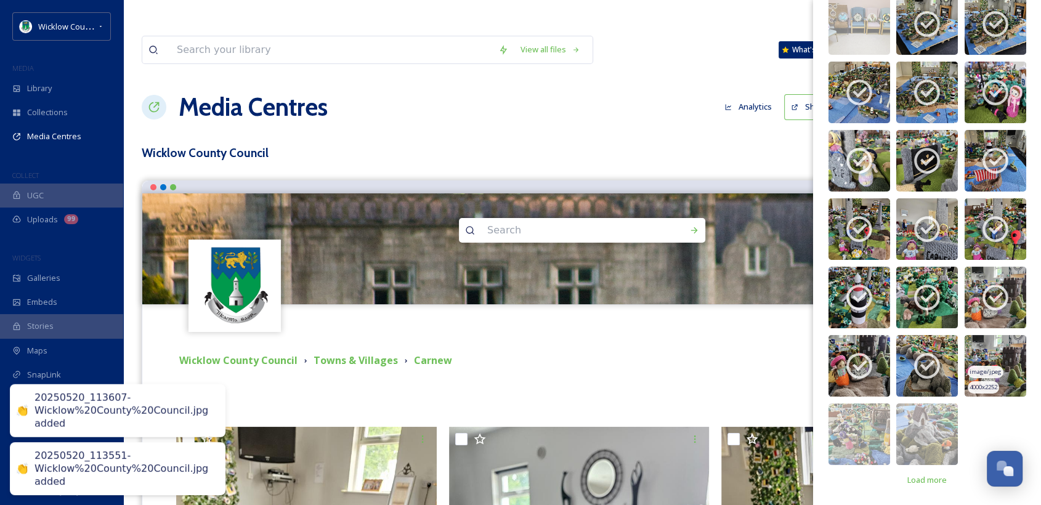
click at [984, 366] on div "image/jpeg" at bounding box center [986, 372] width 36 height 13
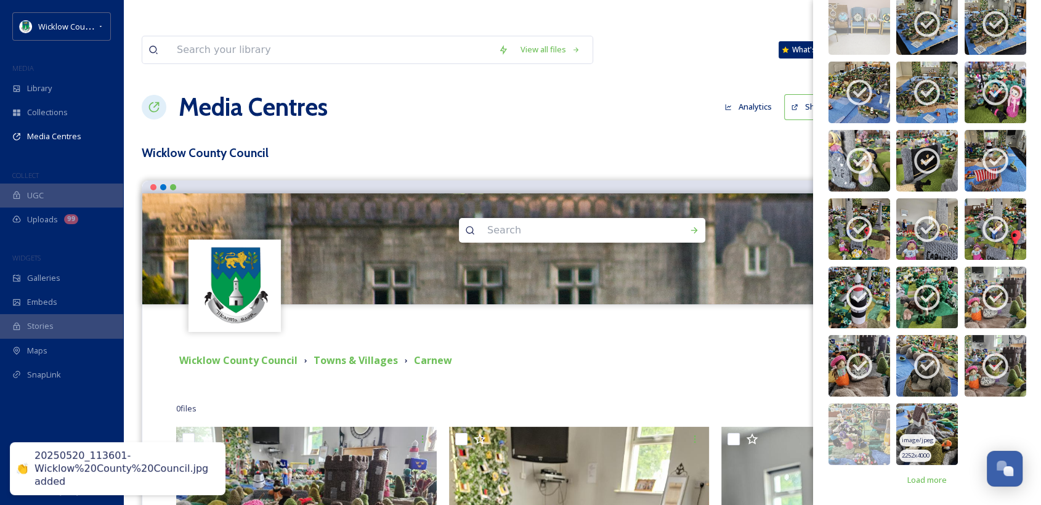
click at [916, 419] on img at bounding box center [928, 435] width 62 height 62
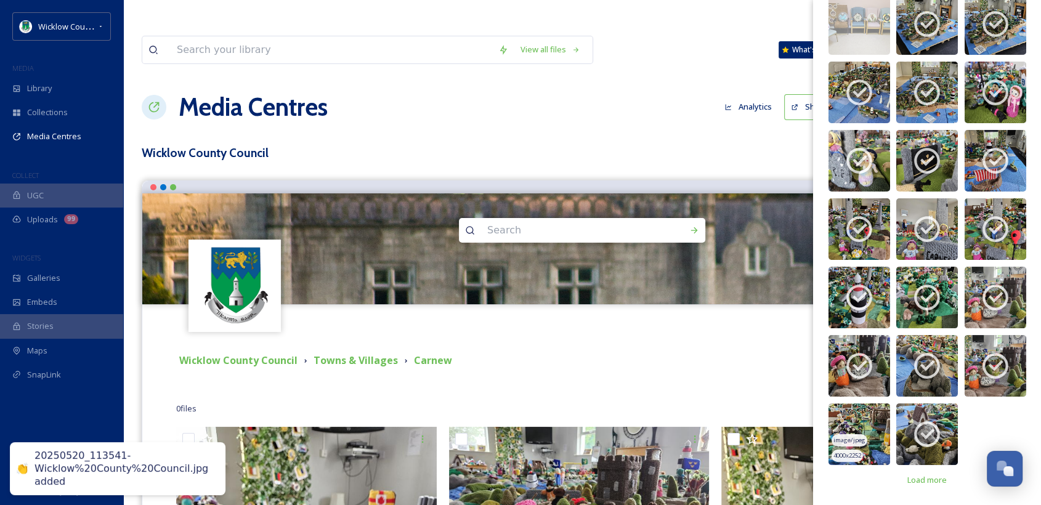
click at [859, 425] on img at bounding box center [860, 435] width 62 height 62
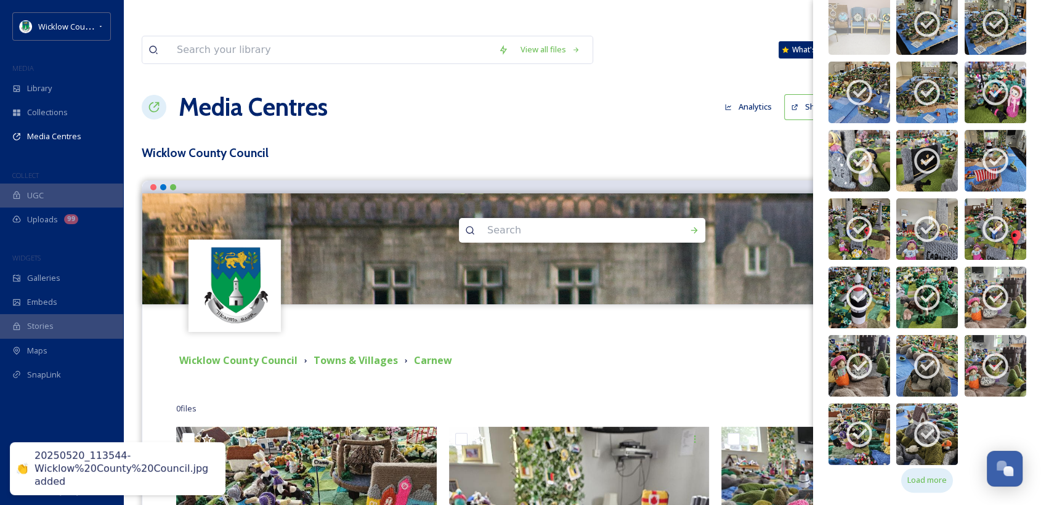
click at [932, 481] on span "Load more" at bounding box center [927, 480] width 39 height 12
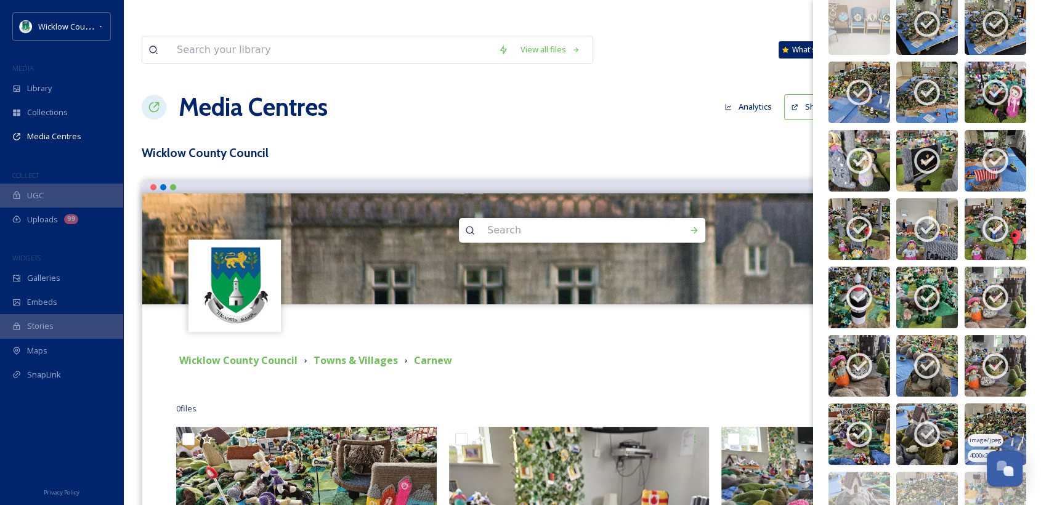
click at [987, 428] on img at bounding box center [996, 435] width 62 height 62
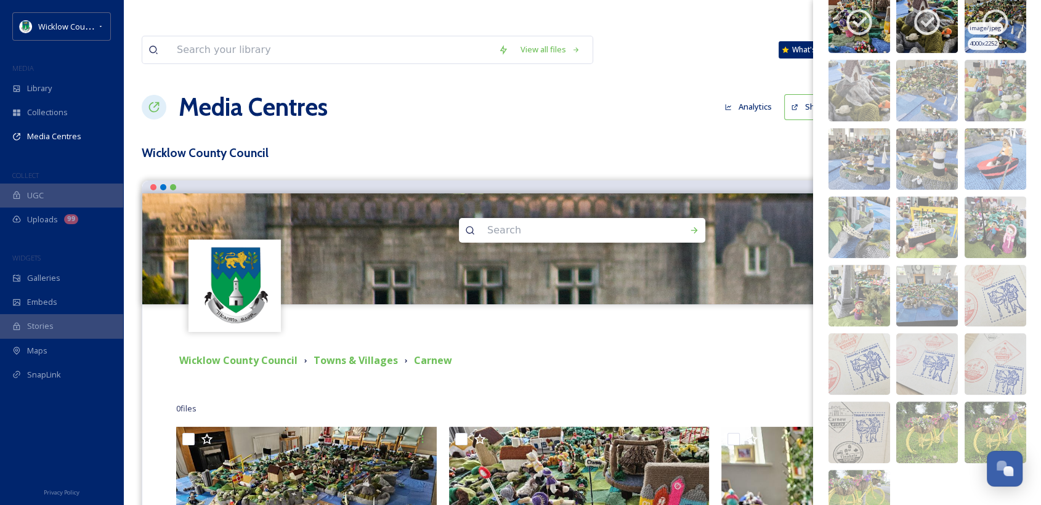
scroll to position [547, 0]
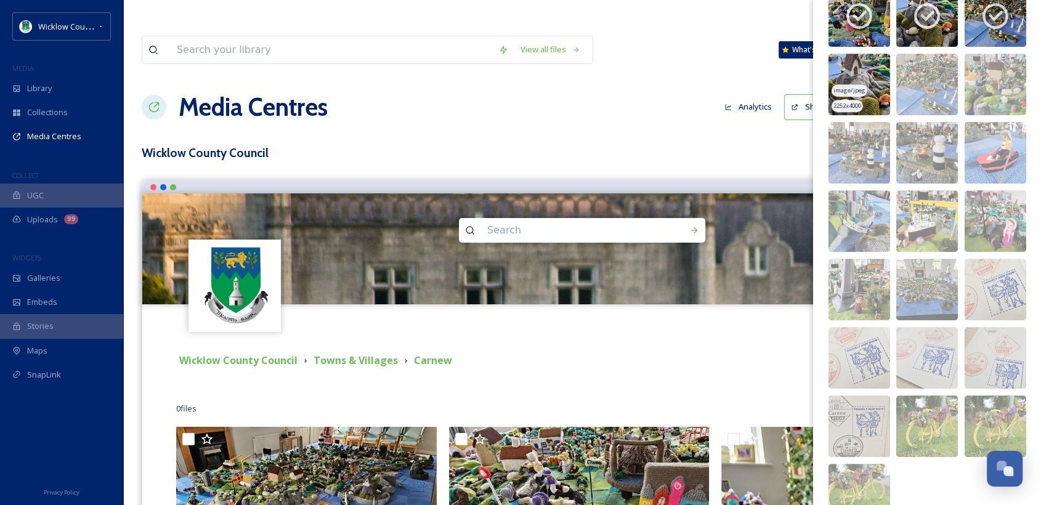
click at [863, 96] on img at bounding box center [860, 85] width 62 height 62
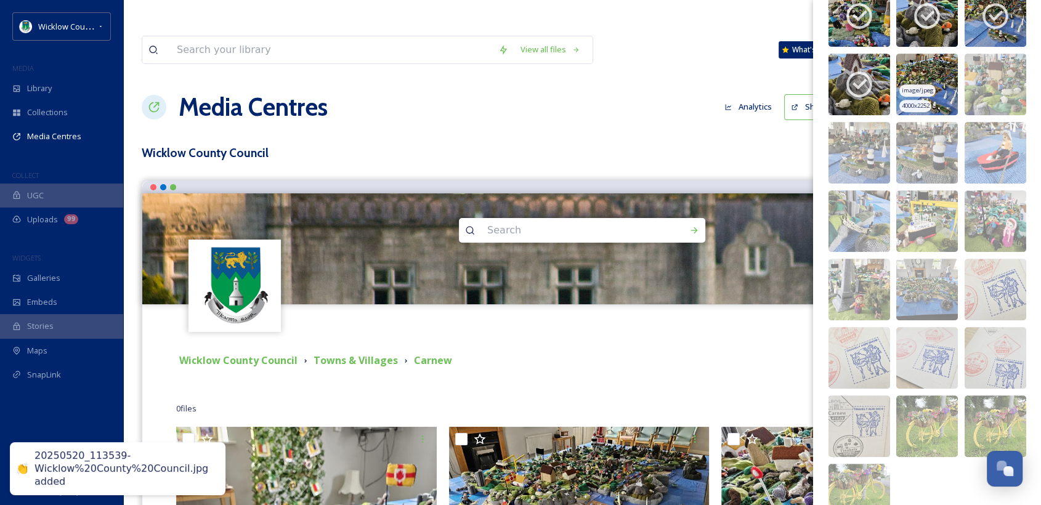
click at [924, 87] on span "image/jpeg" at bounding box center [918, 90] width 32 height 9
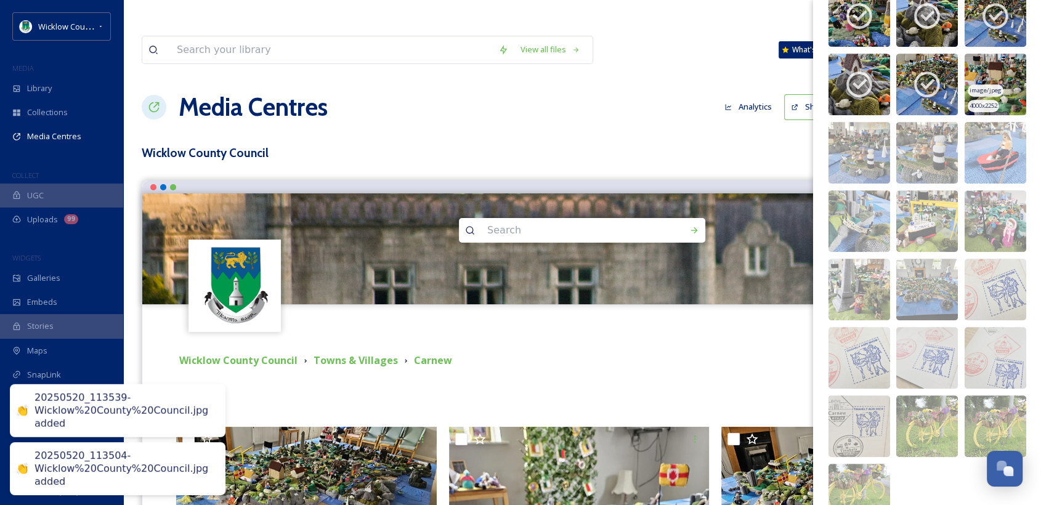
click at [990, 95] on div "image/jpeg" at bounding box center [986, 90] width 36 height 13
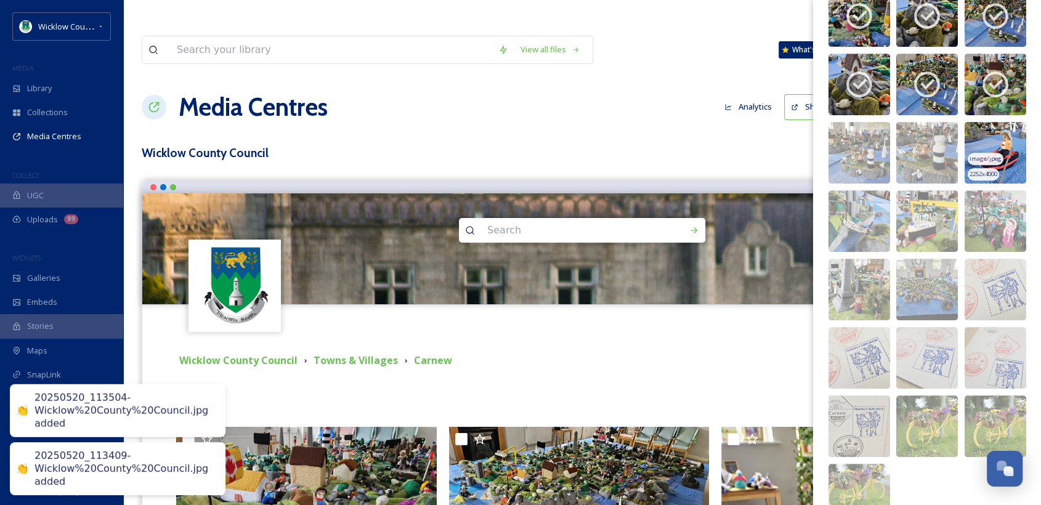
click at [982, 144] on img at bounding box center [996, 153] width 62 height 62
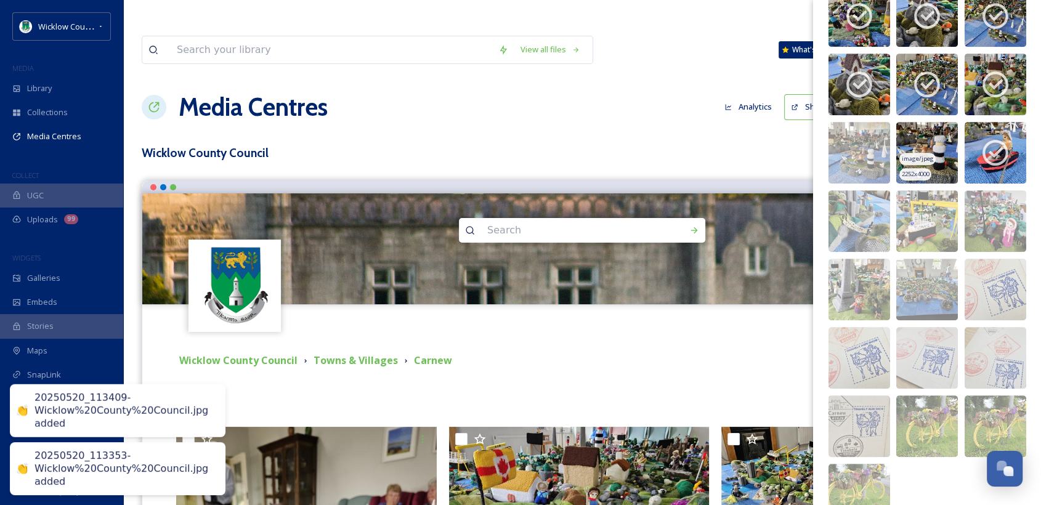
click at [925, 153] on div "image/jpeg" at bounding box center [918, 159] width 36 height 13
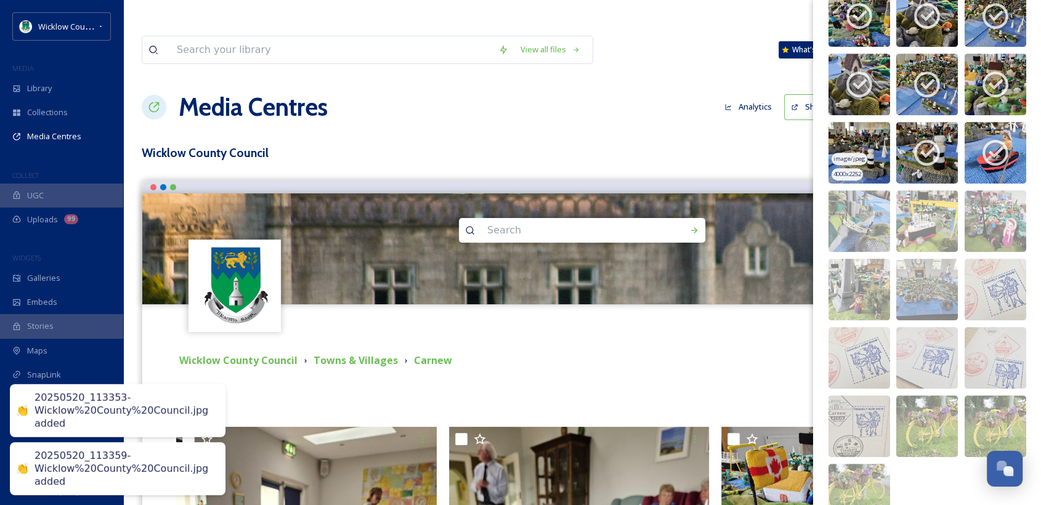
click at [868, 153] on img at bounding box center [860, 153] width 62 height 62
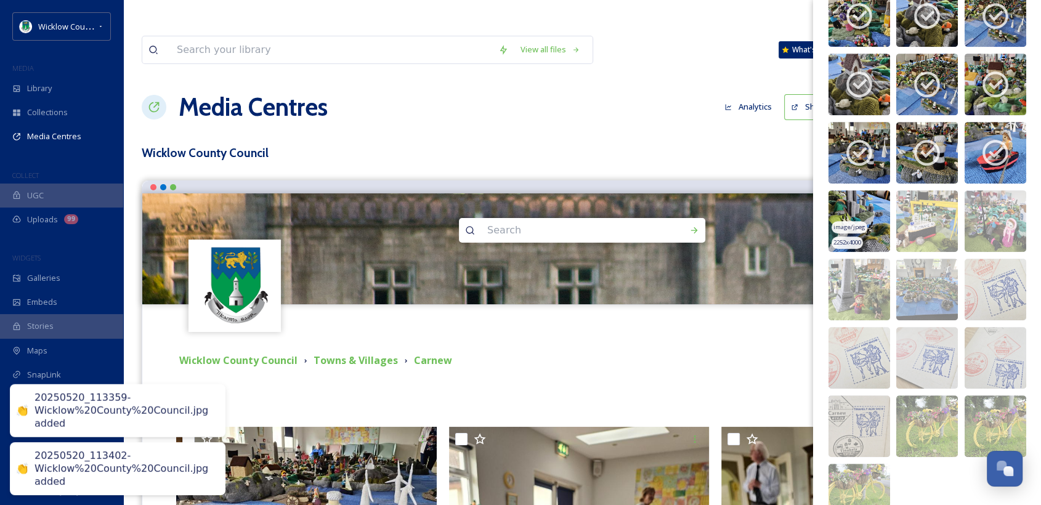
click at [869, 221] on img at bounding box center [860, 221] width 62 height 62
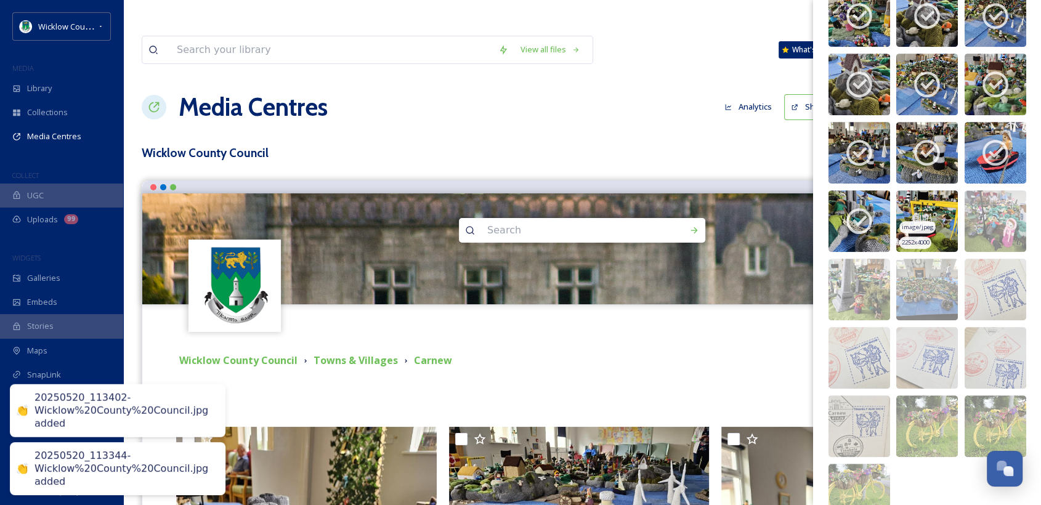
click at [919, 221] on div "image/jpeg" at bounding box center [918, 227] width 36 height 13
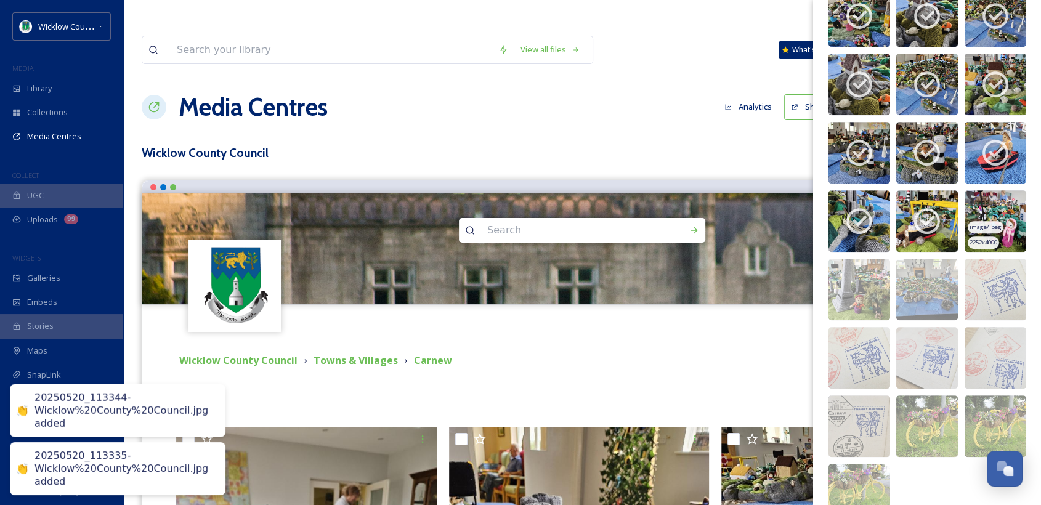
click at [1001, 218] on img at bounding box center [996, 221] width 62 height 62
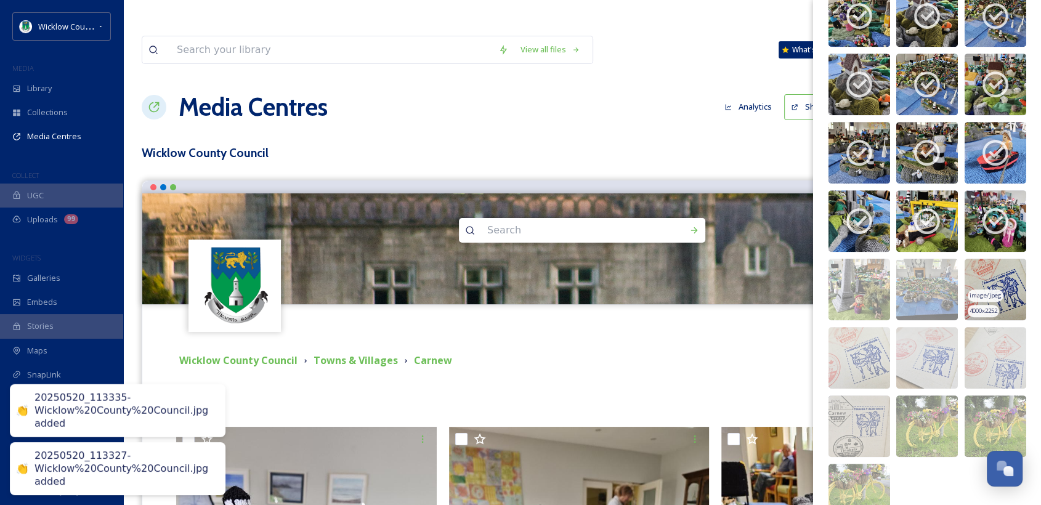
click at [993, 279] on img at bounding box center [996, 290] width 62 height 62
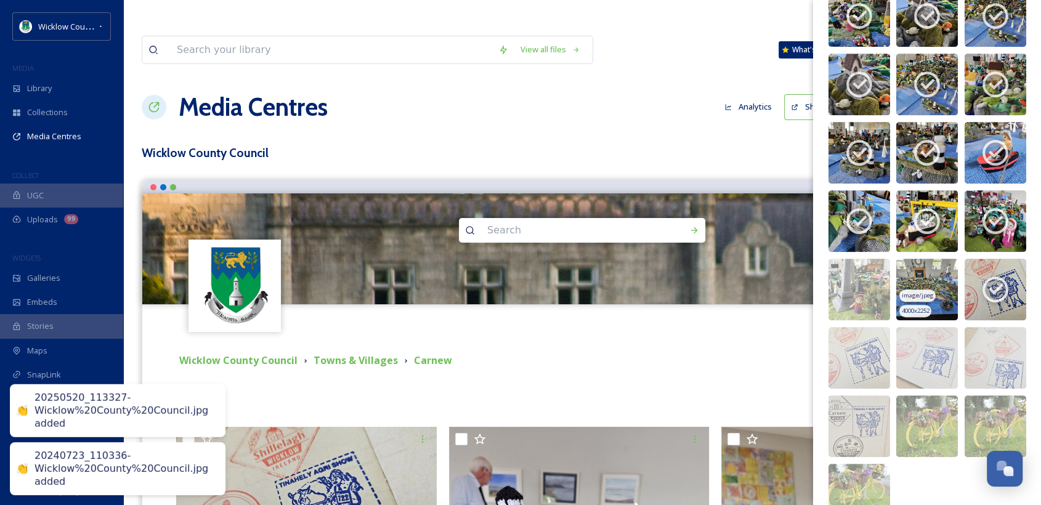
click at [935, 280] on img at bounding box center [928, 290] width 62 height 62
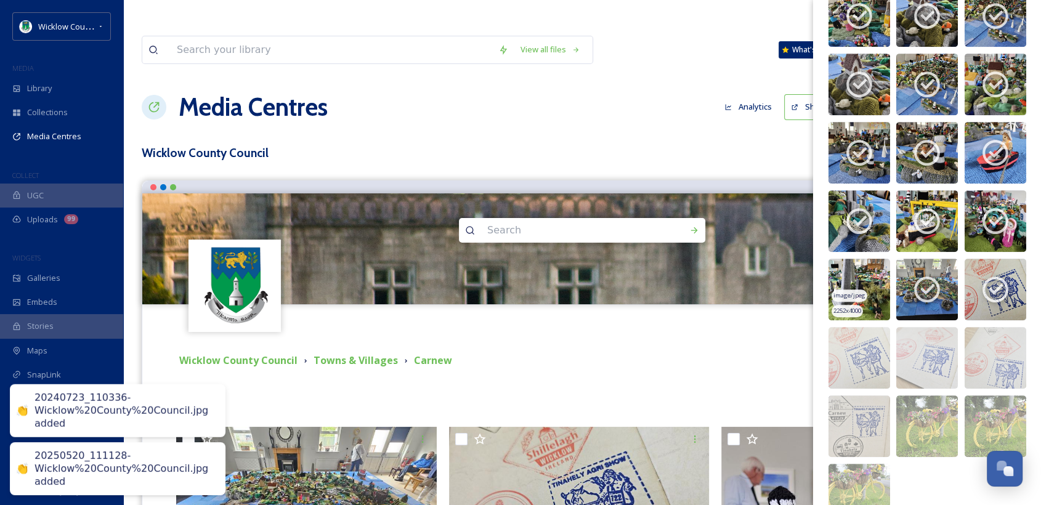
click at [883, 283] on img at bounding box center [860, 290] width 62 height 62
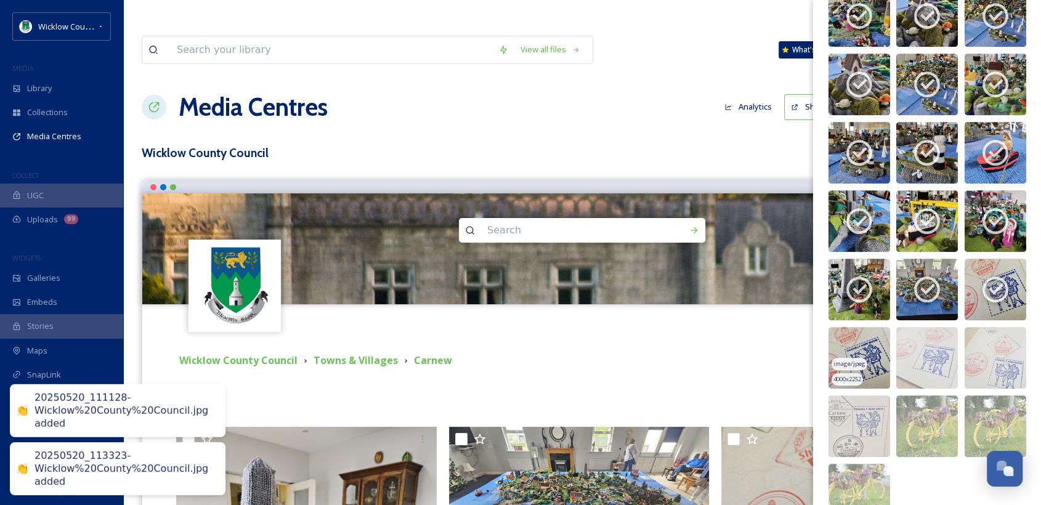
click at [873, 342] on img at bounding box center [860, 358] width 62 height 62
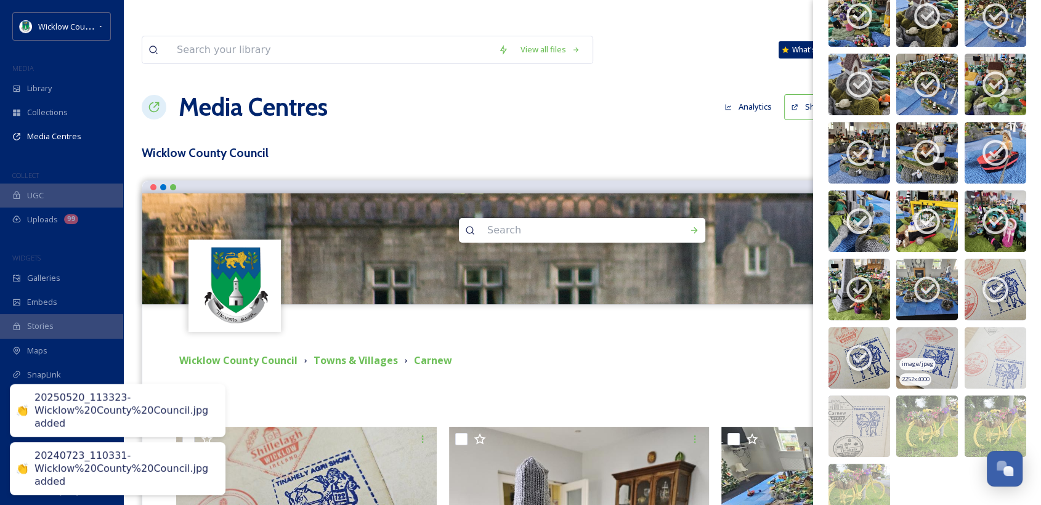
click at [943, 348] on img at bounding box center [928, 358] width 62 height 62
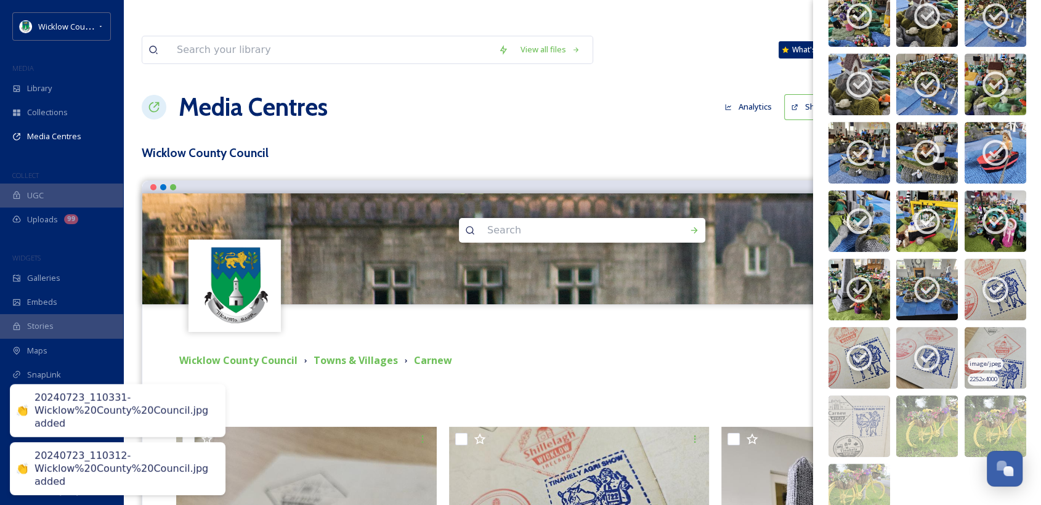
click at [988, 350] on img at bounding box center [996, 358] width 62 height 62
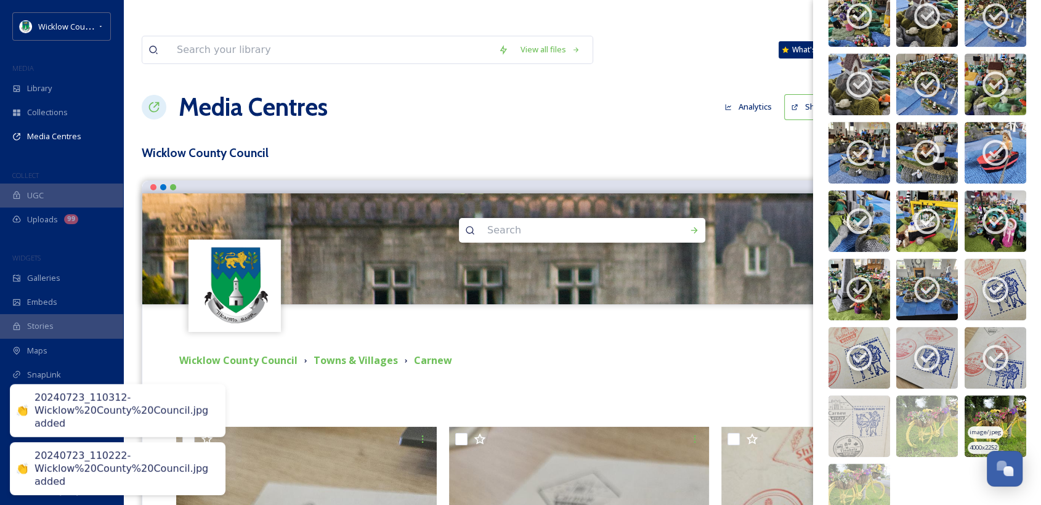
click at [975, 415] on img at bounding box center [996, 427] width 62 height 62
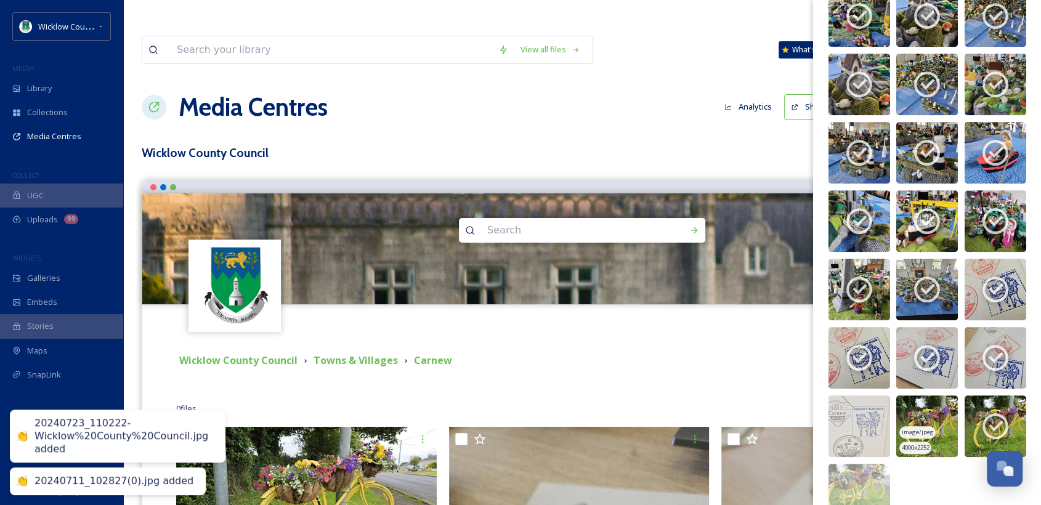
click at [919, 420] on img at bounding box center [928, 427] width 62 height 62
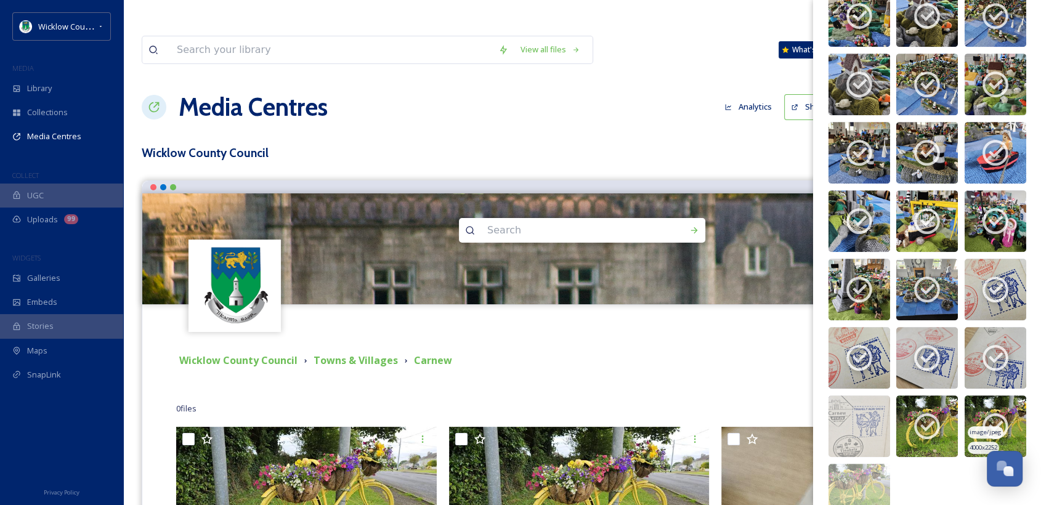
scroll to position [606, 0]
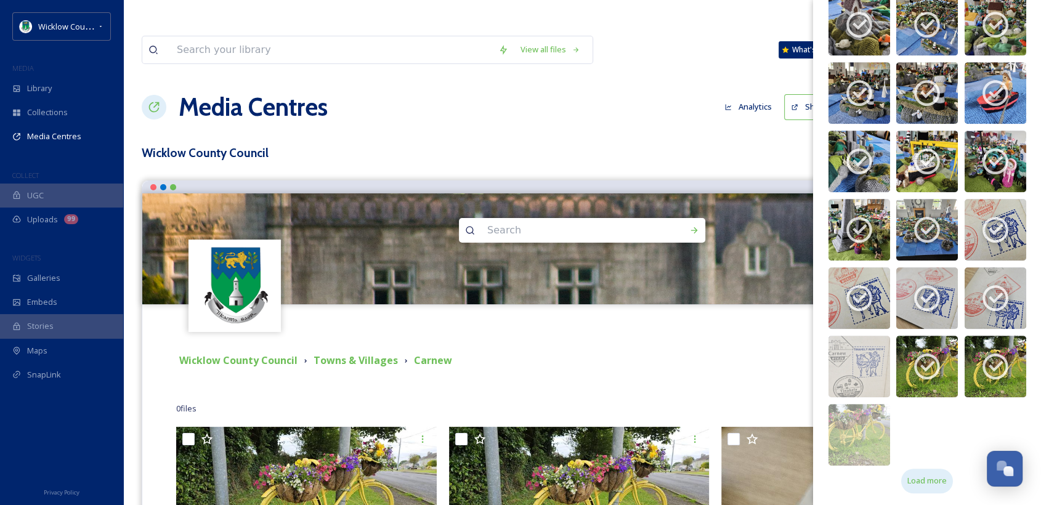
click at [937, 486] on span "Load more" at bounding box center [927, 481] width 39 height 12
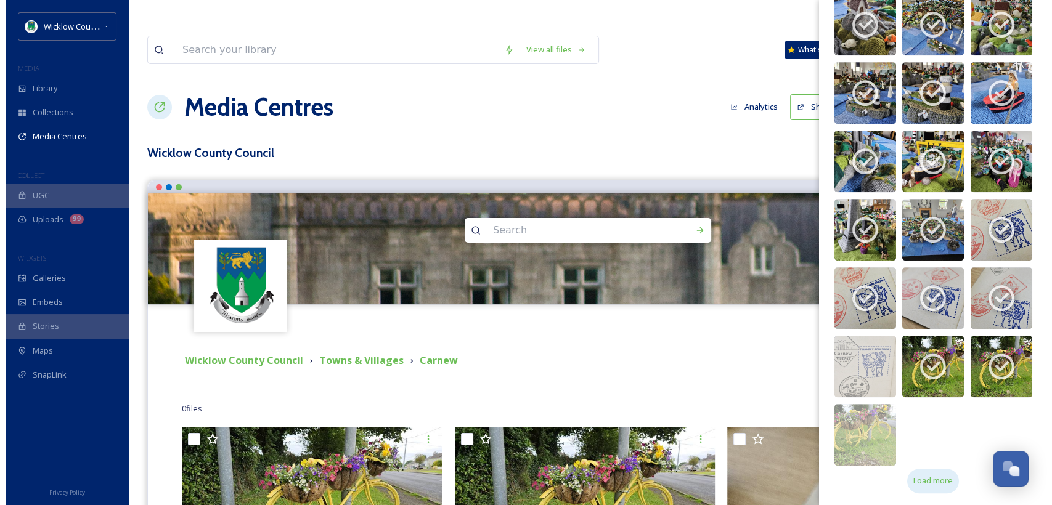
scroll to position [582, 0]
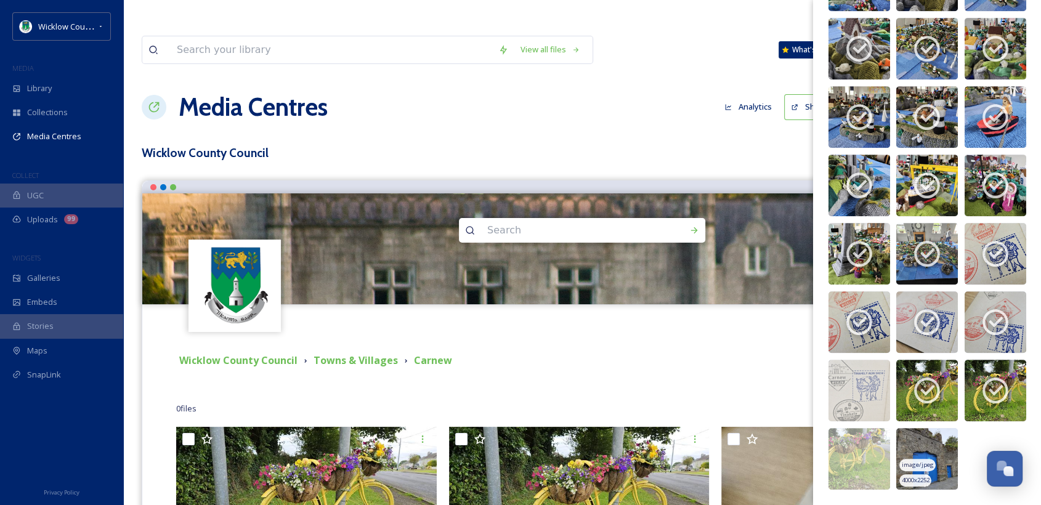
click at [926, 451] on img at bounding box center [928, 459] width 62 height 62
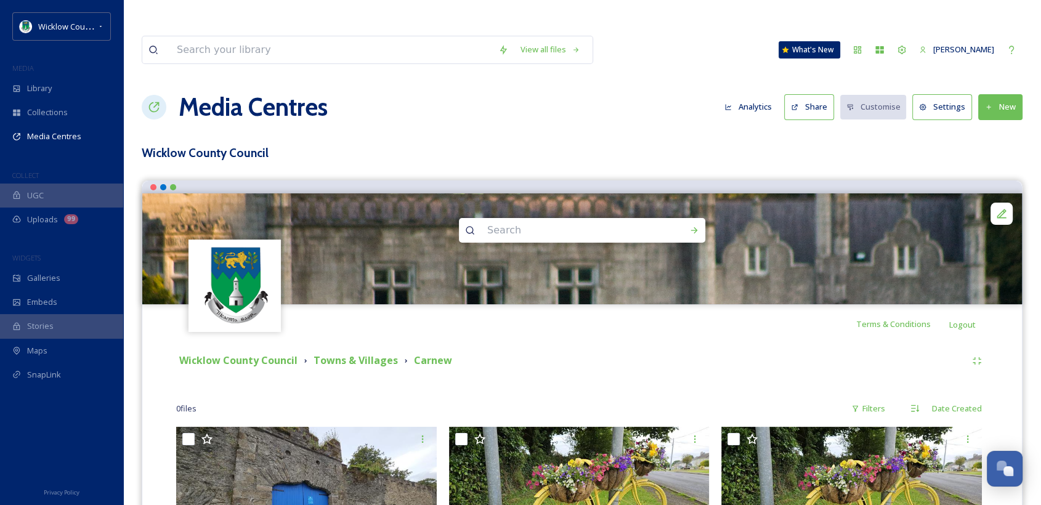
click at [720, 353] on div "Wicklow County Council Towns & Villages Carnew" at bounding box center [571, 360] width 790 height 15
click at [812, 94] on button "Share" at bounding box center [809, 106] width 50 height 25
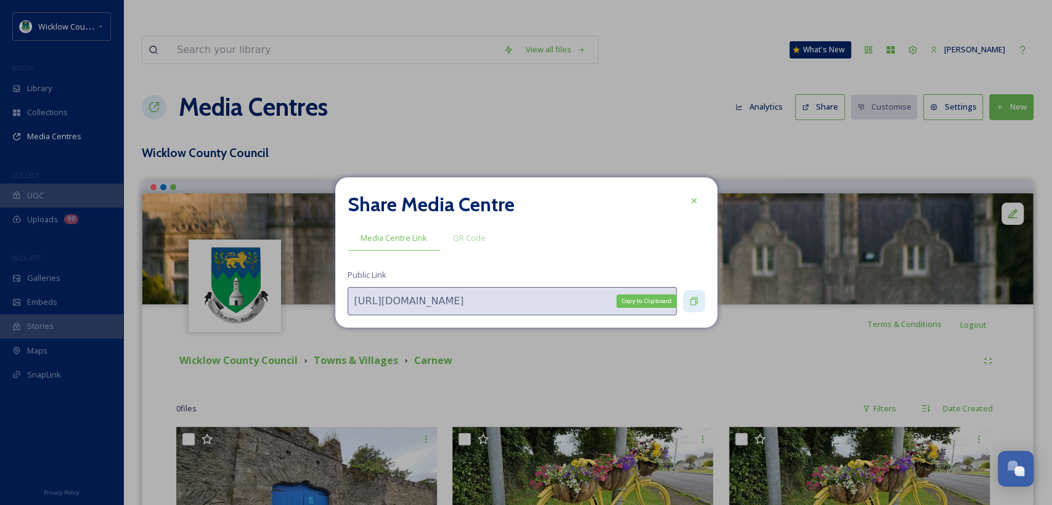
click at [693, 298] on icon at bounding box center [694, 301] width 10 height 10
click at [693, 297] on icon at bounding box center [694, 301] width 10 height 10
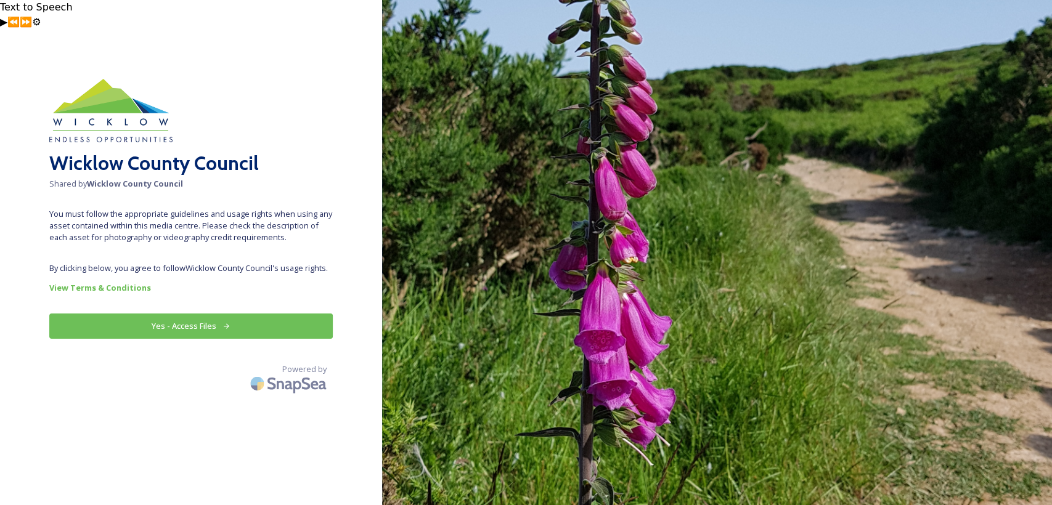
click at [191, 314] on button "Yes - Access Files" at bounding box center [190, 326] width 283 height 25
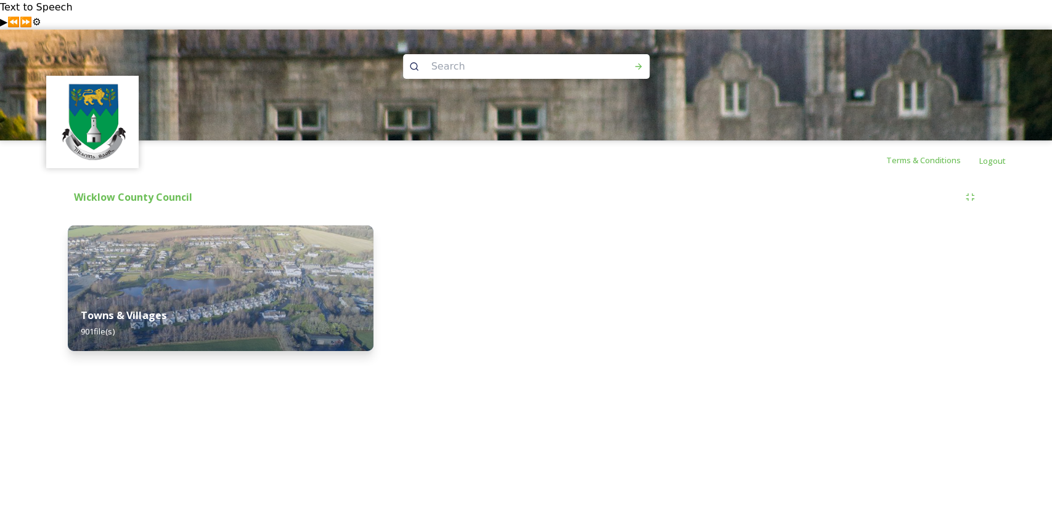
click at [148, 309] on strong "Towns & Villages" at bounding box center [124, 316] width 86 height 14
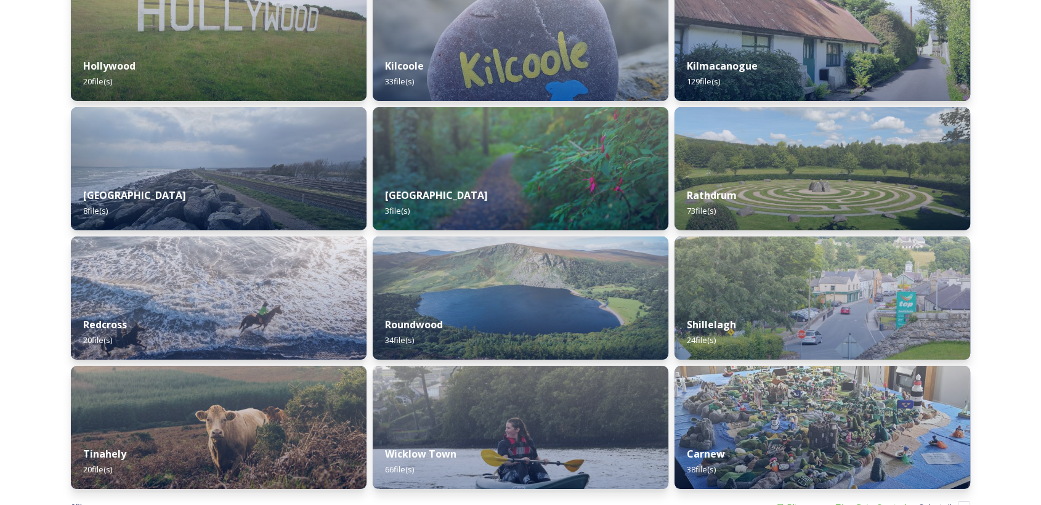
scroll to position [908, 0]
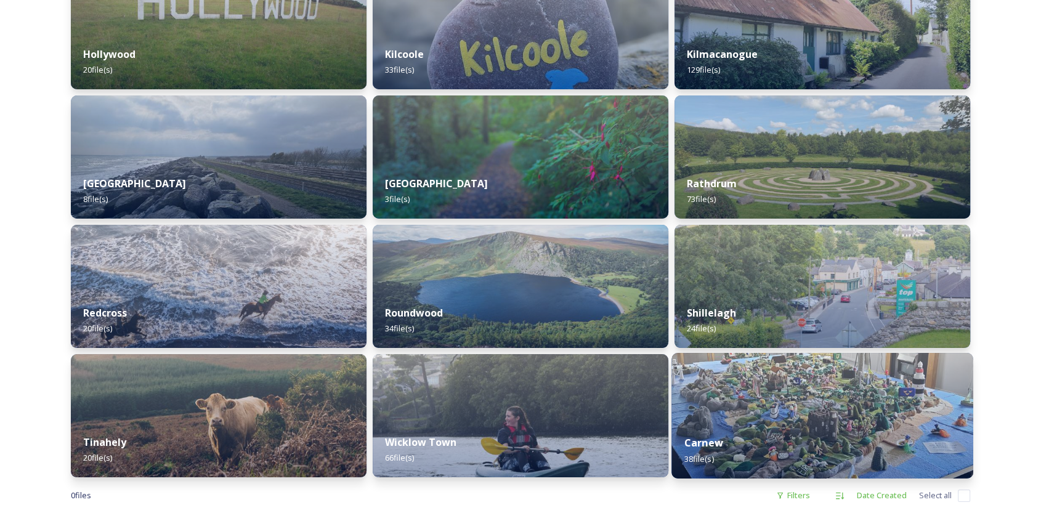
click at [700, 436] on strong "Carnew" at bounding box center [704, 443] width 39 height 14
